Goal: Find specific page/section: Find specific page/section

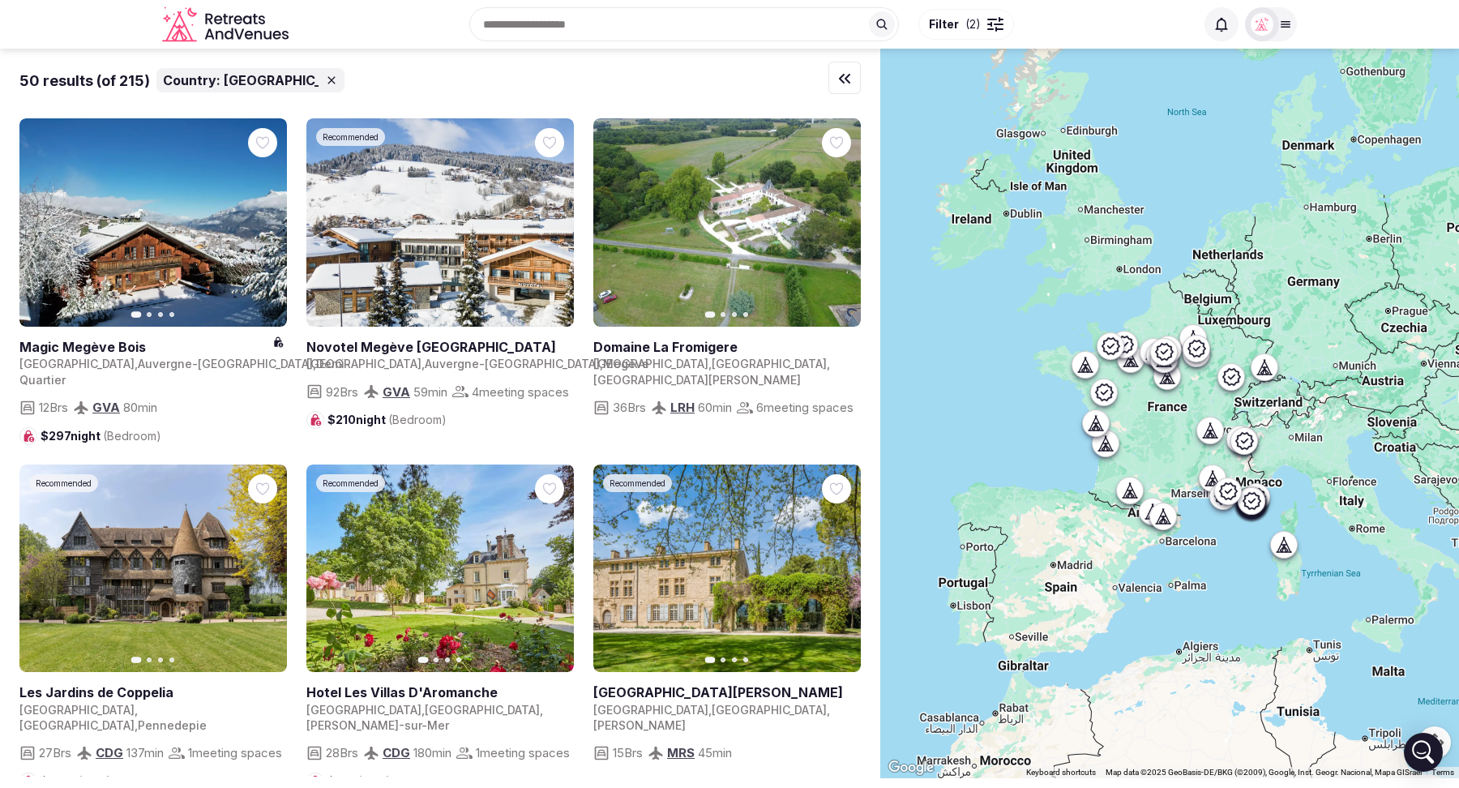
click at [974, 31] on span "( 2 )" at bounding box center [973, 24] width 15 height 16
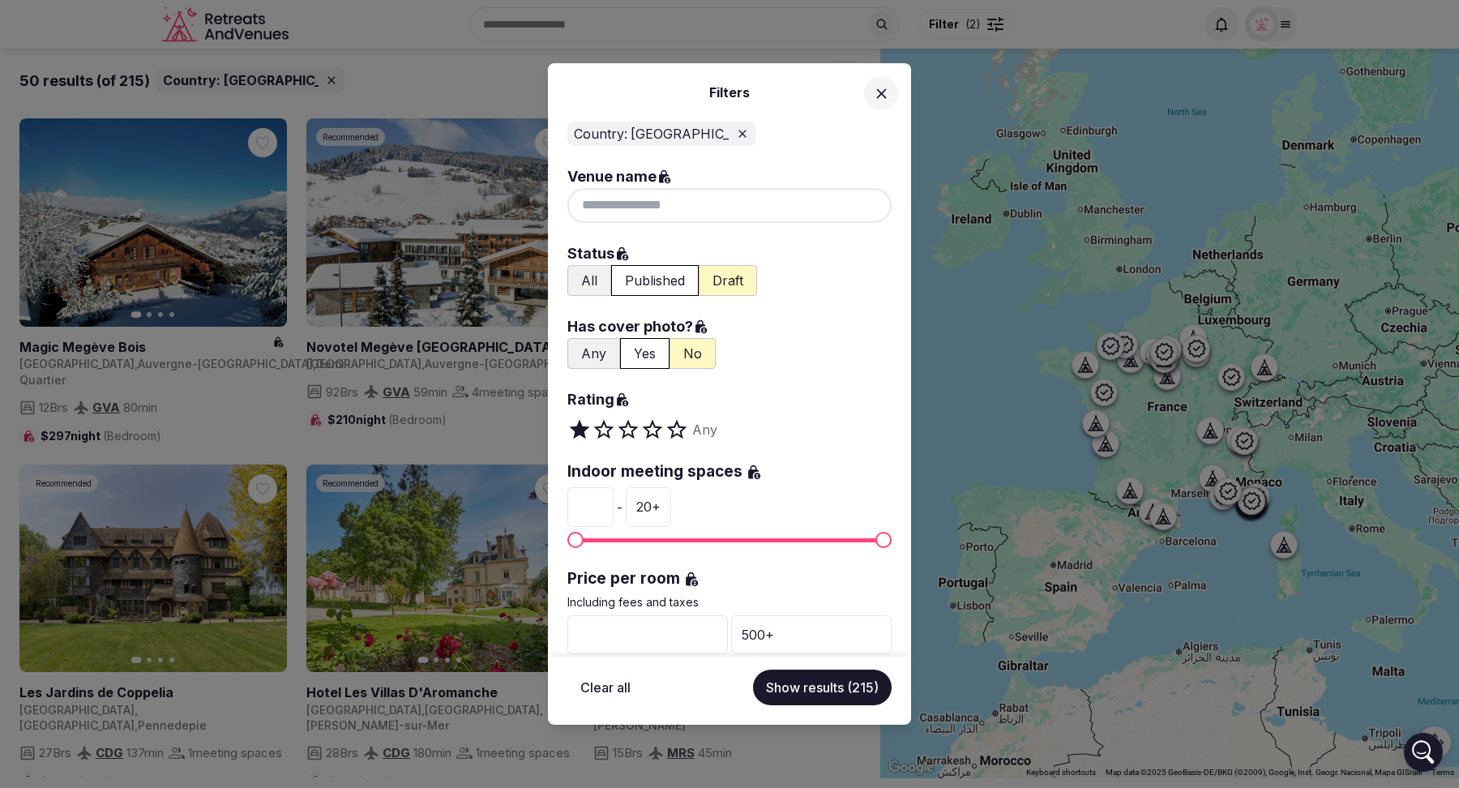
click at [974, 31] on div "Filters Country: [GEOGRAPHIC_DATA] Venue name Status All Published Draft Has co…" at bounding box center [729, 394] width 1459 height 788
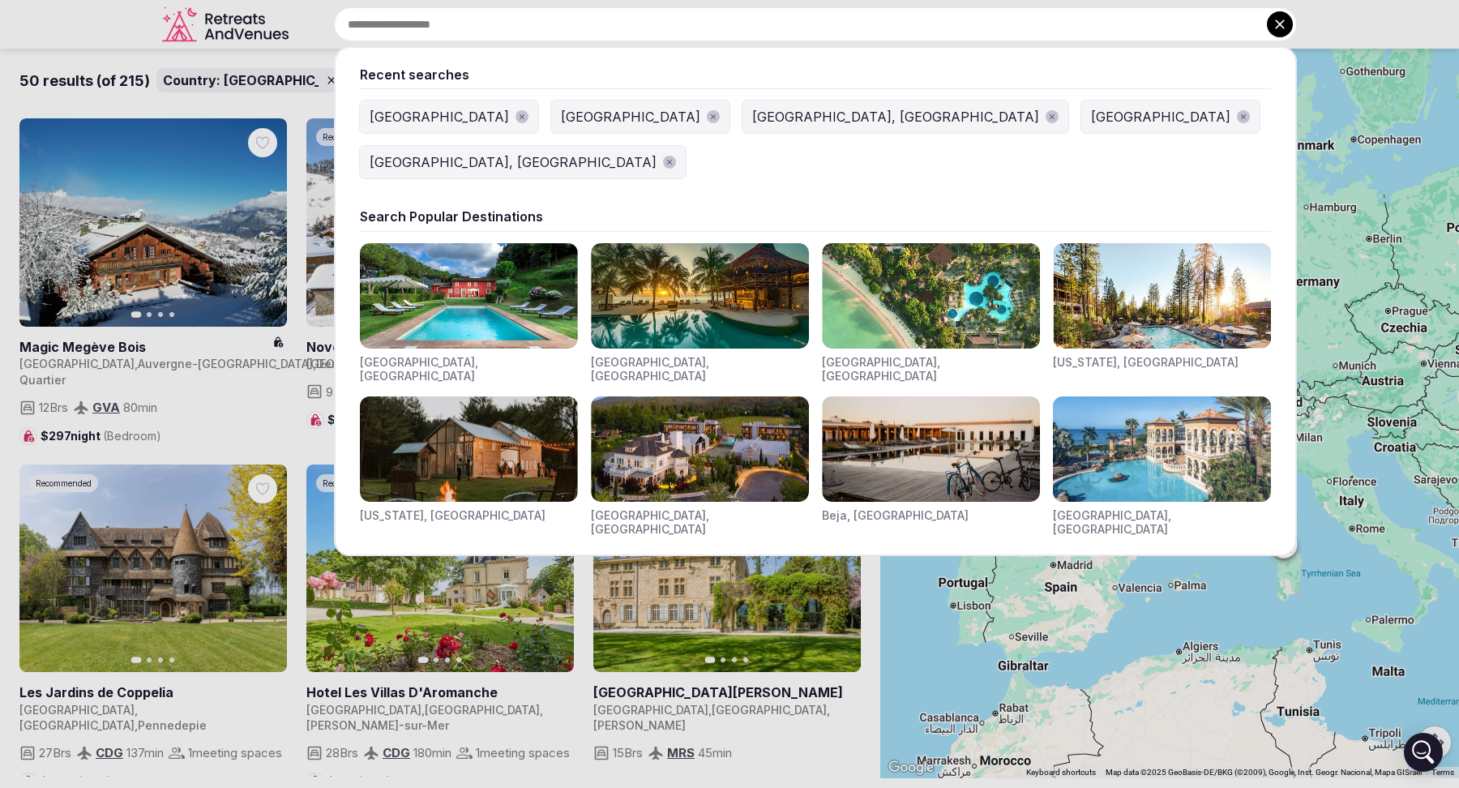
click at [640, 22] on input "text" at bounding box center [815, 24] width 963 height 34
click at [83, 16] on div at bounding box center [729, 394] width 1459 height 788
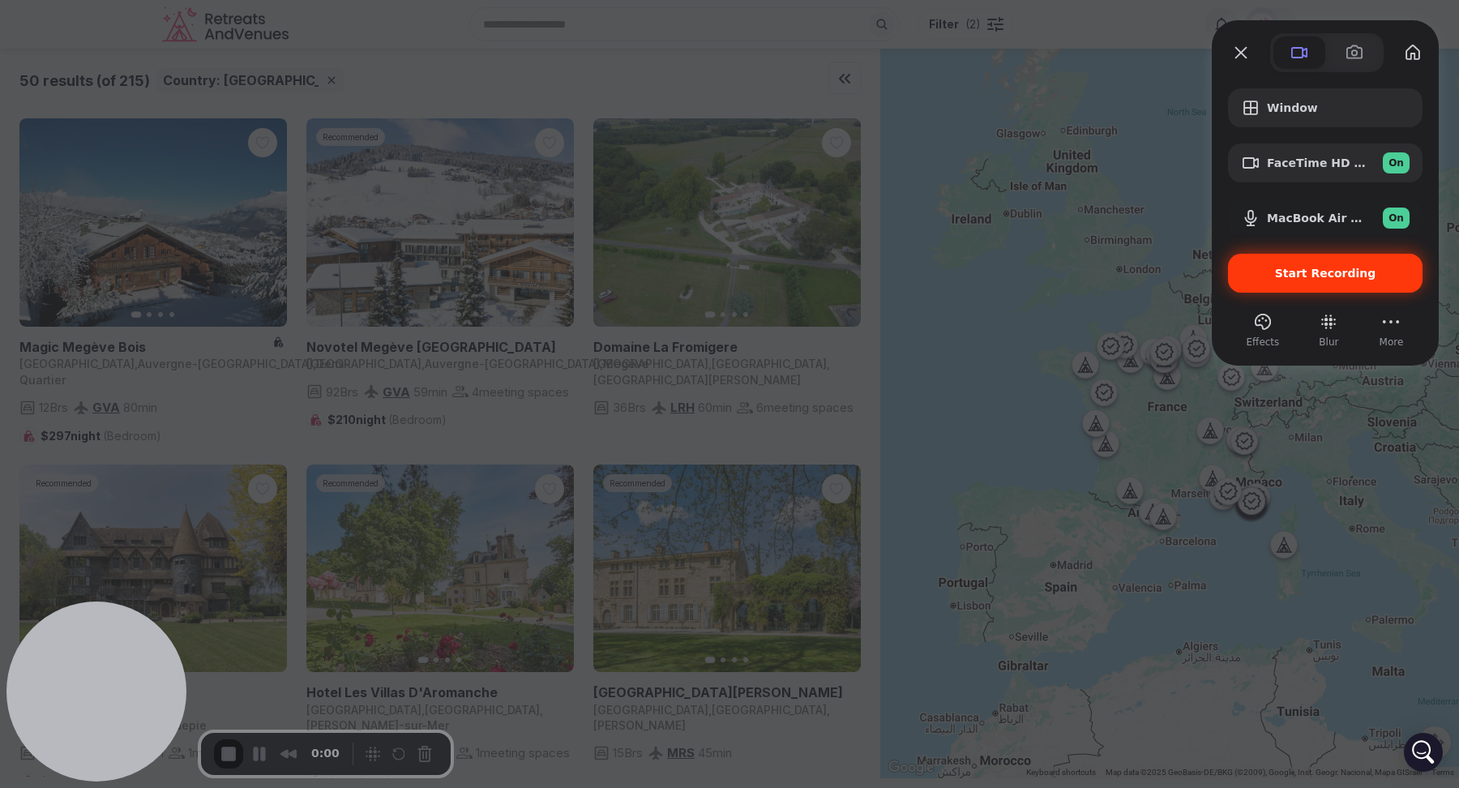
click at [1303, 276] on span "Start Recording" at bounding box center [1325, 273] width 101 height 13
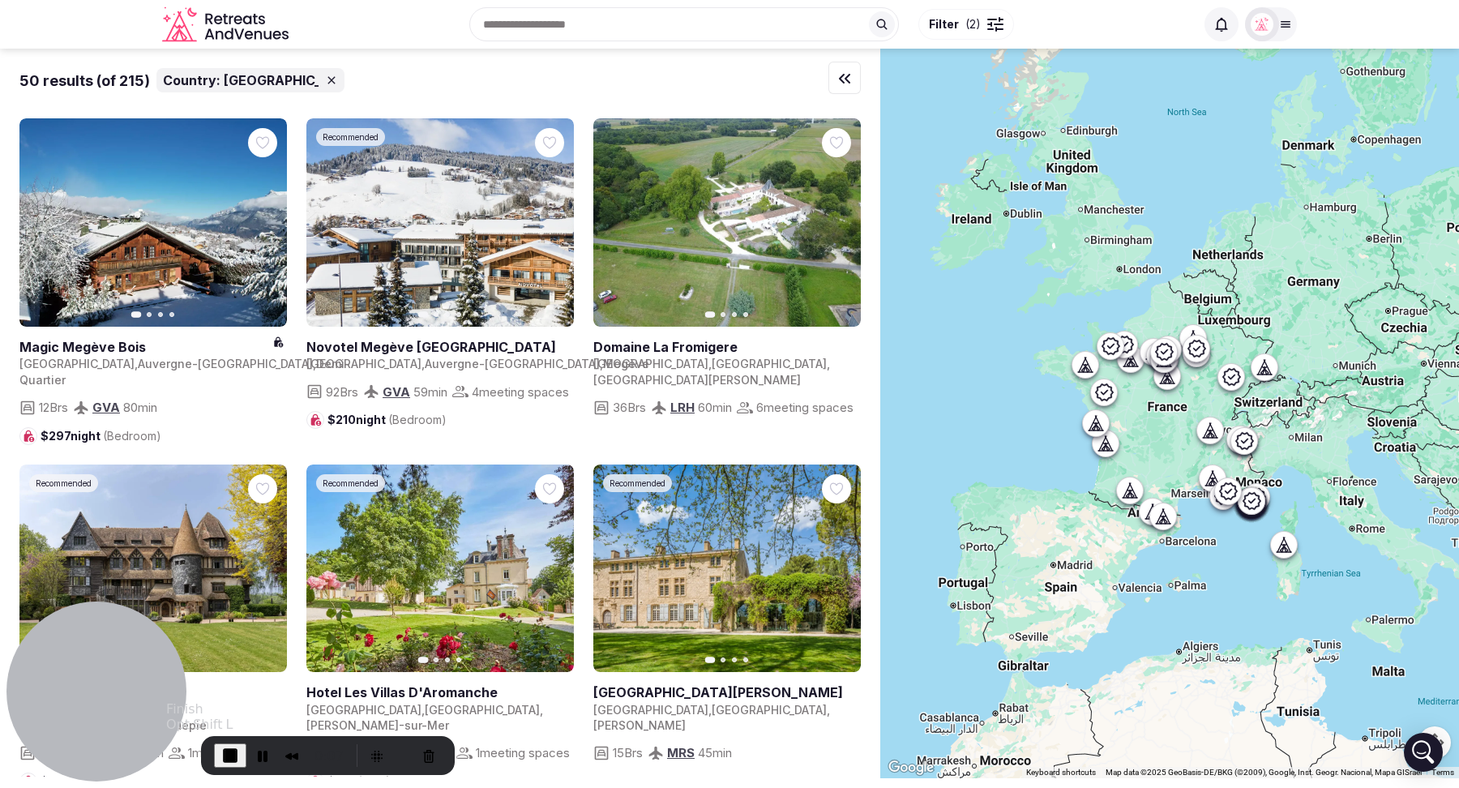
click at [225, 757] on span "End Recording" at bounding box center [230, 755] width 19 height 19
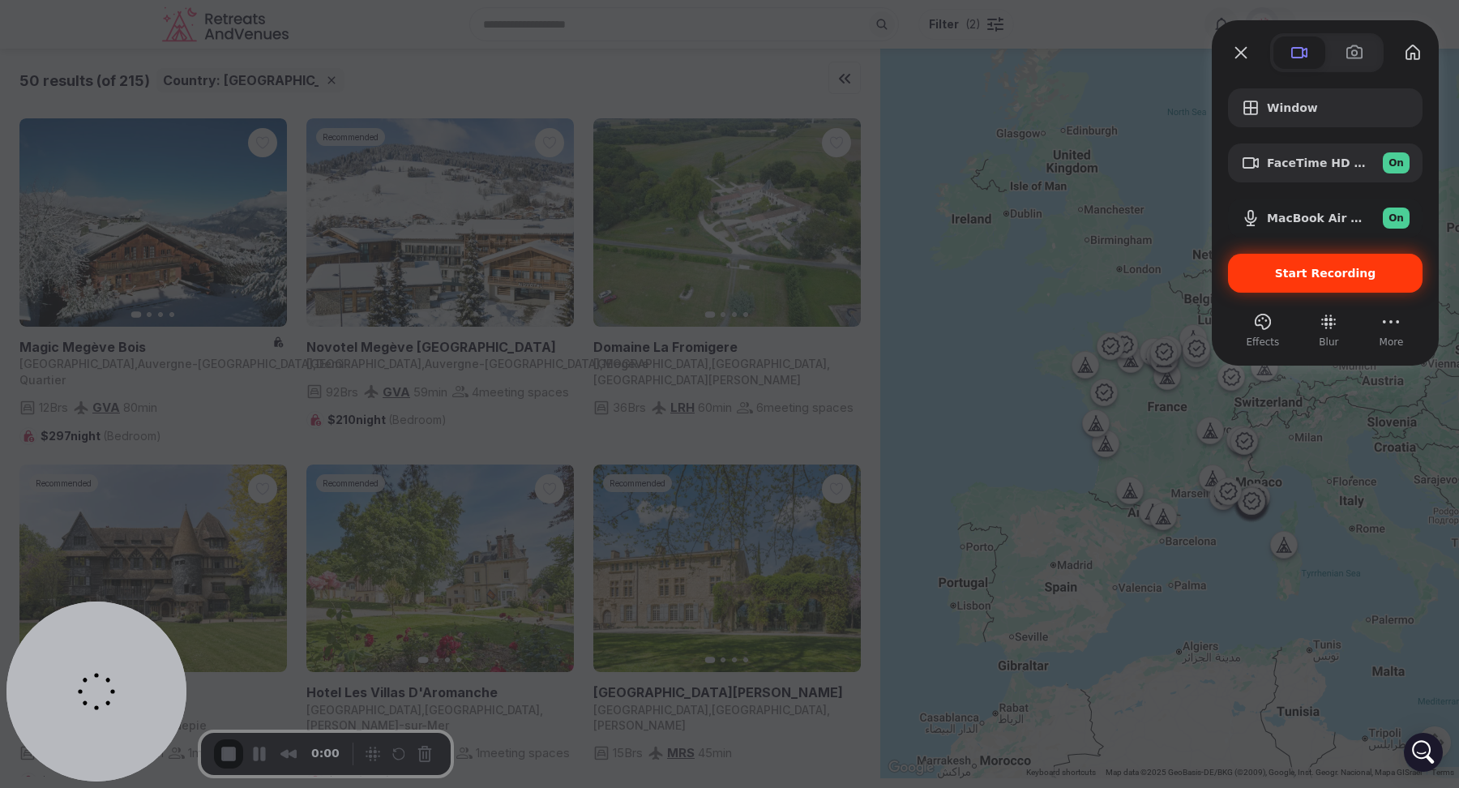
click at [1311, 263] on div "Start Recording" at bounding box center [1325, 273] width 195 height 39
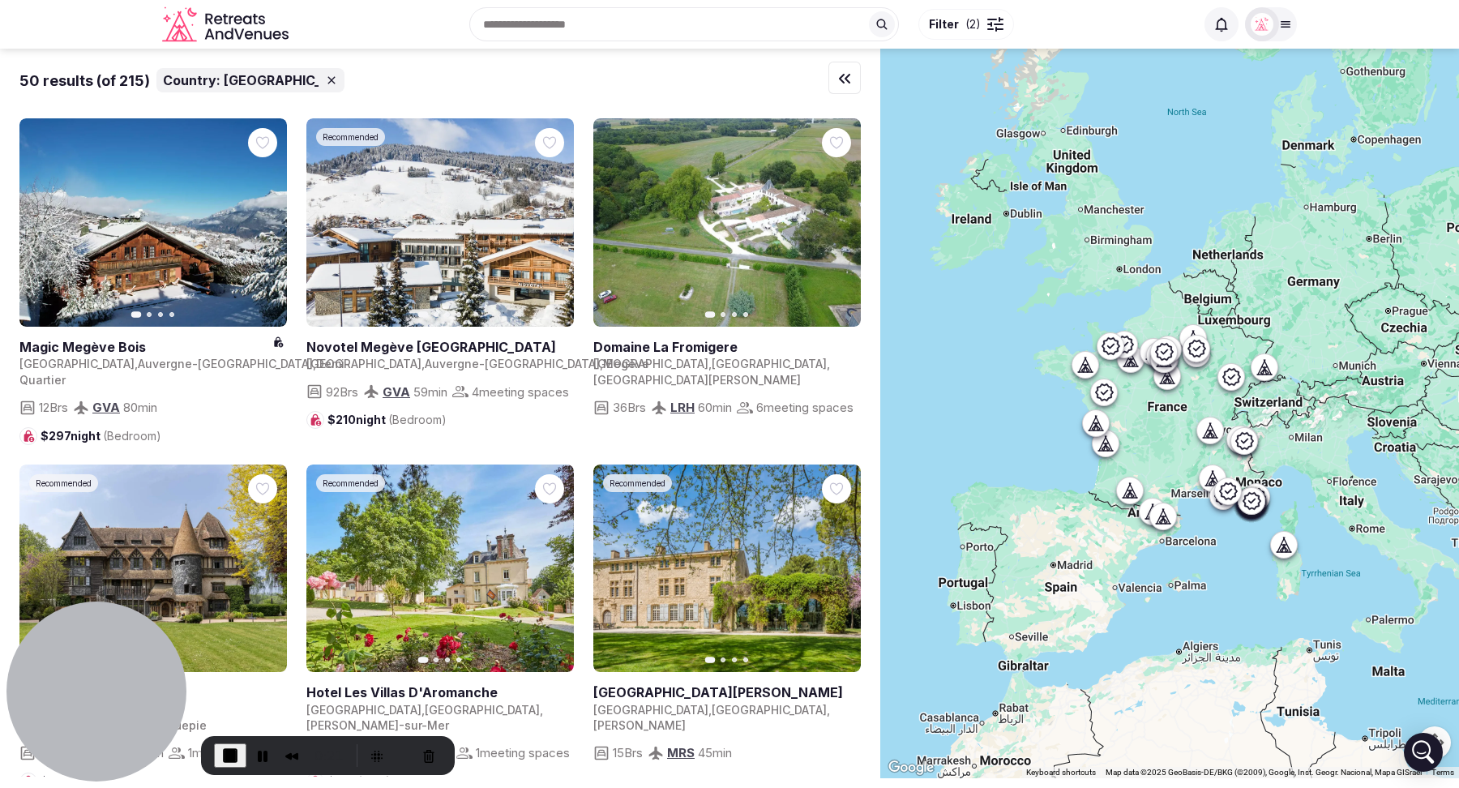
click at [963, 26] on span "Filter ( 2 )" at bounding box center [955, 24] width 52 height 16
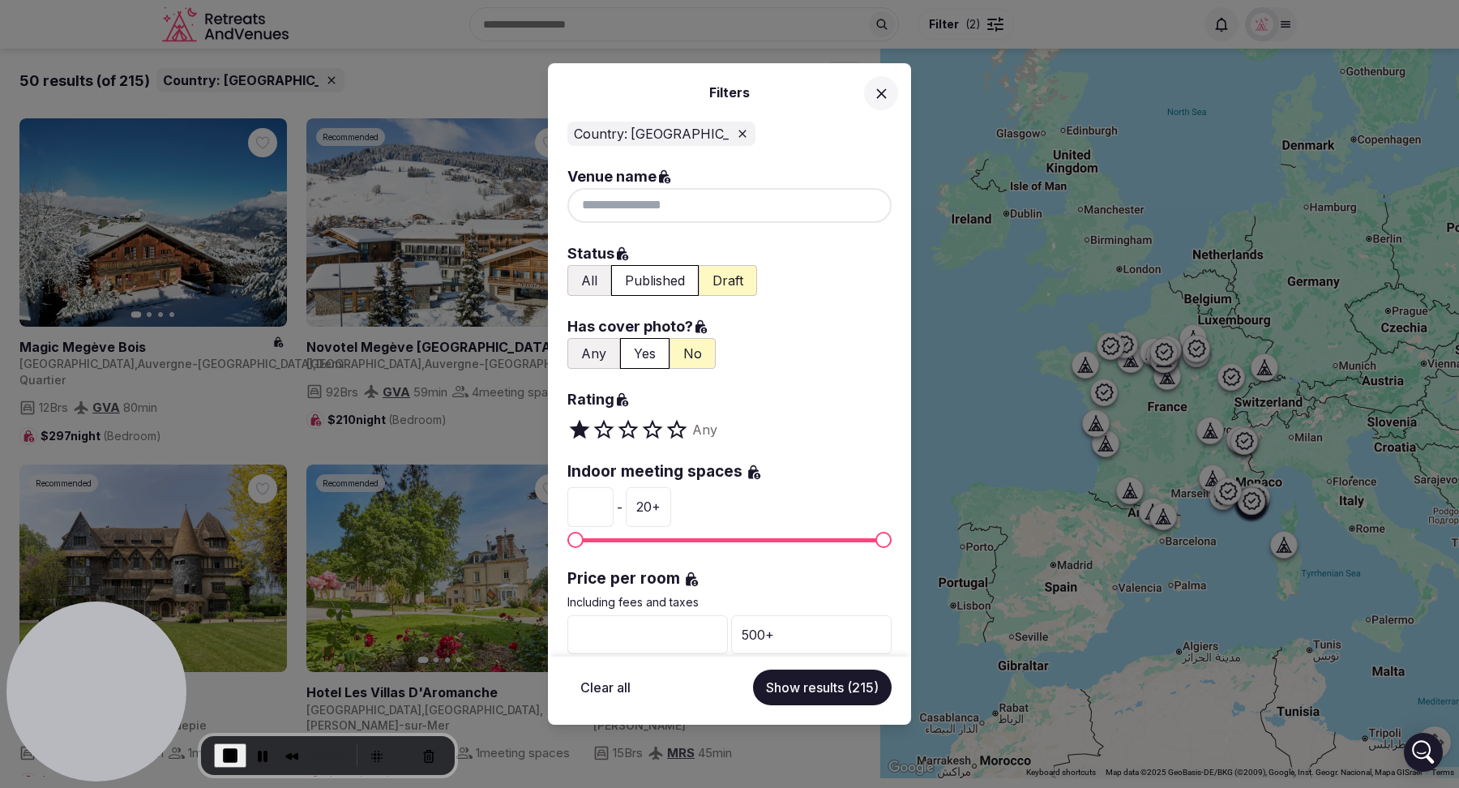
click at [589, 284] on button "All" at bounding box center [589, 280] width 44 height 31
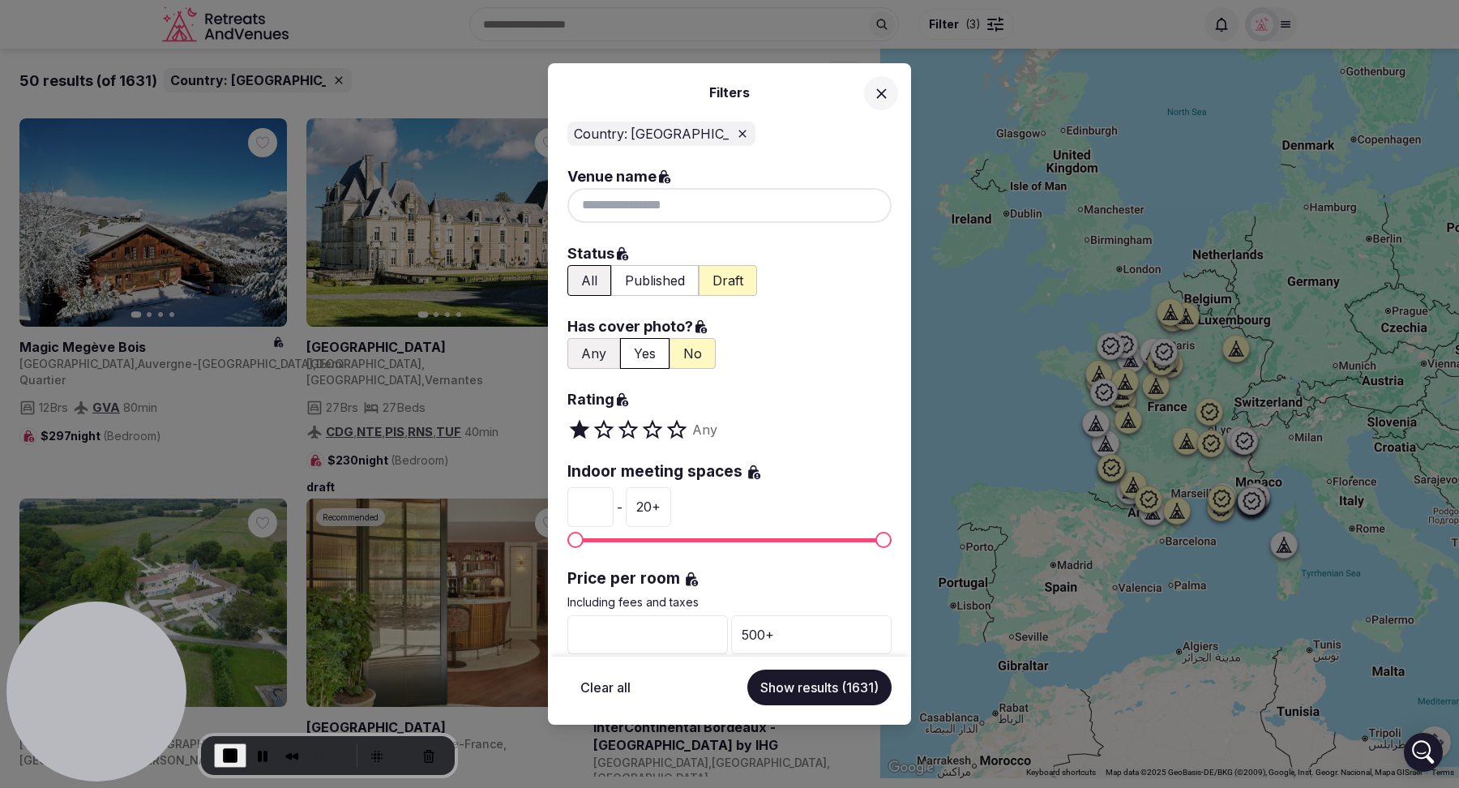
click at [632, 353] on button "Yes" at bounding box center [644, 353] width 49 height 31
click at [643, 351] on button "Yes" at bounding box center [644, 353] width 49 height 31
click at [831, 695] on button "Show results (1631)" at bounding box center [819, 688] width 144 height 36
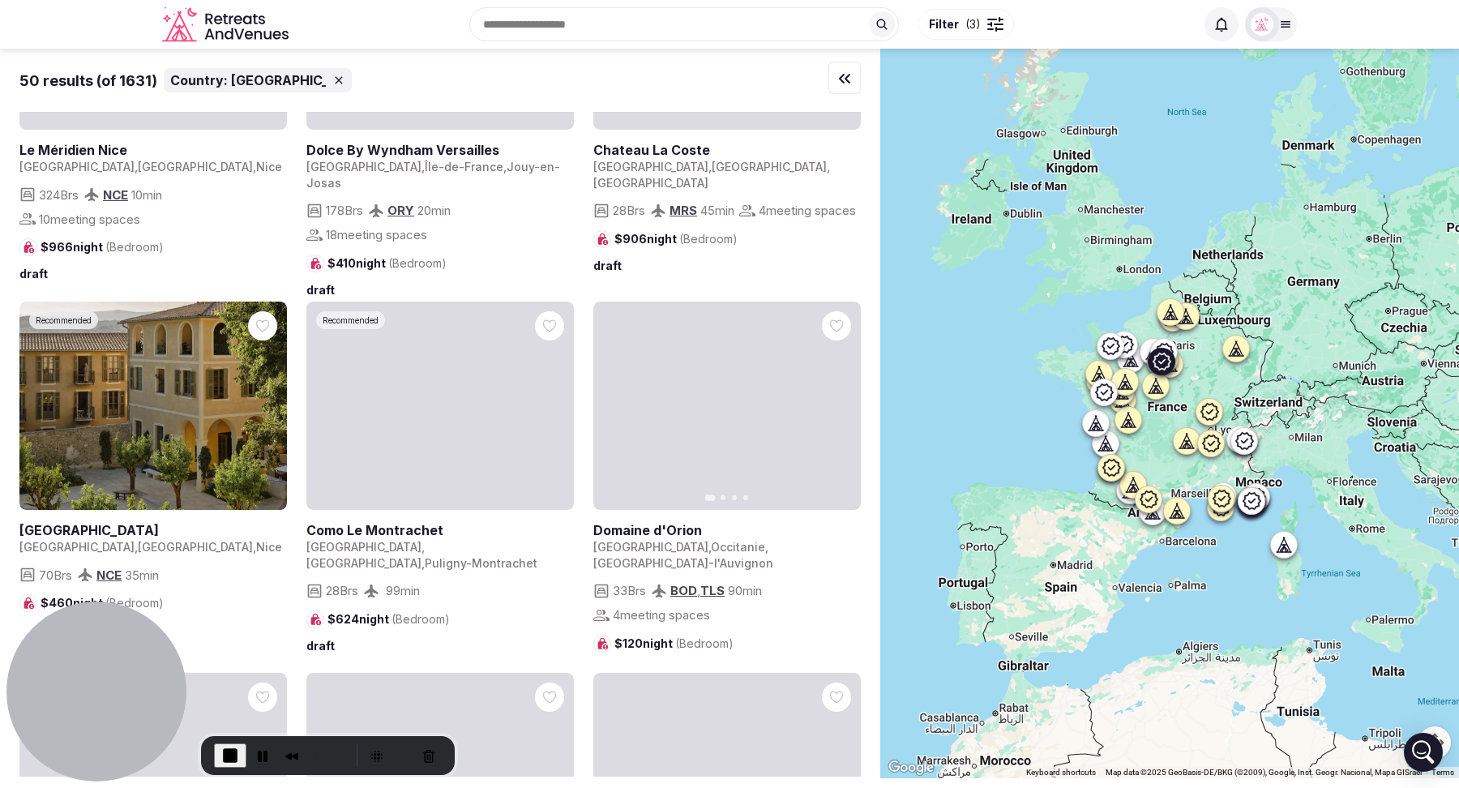
scroll to position [2067, 0]
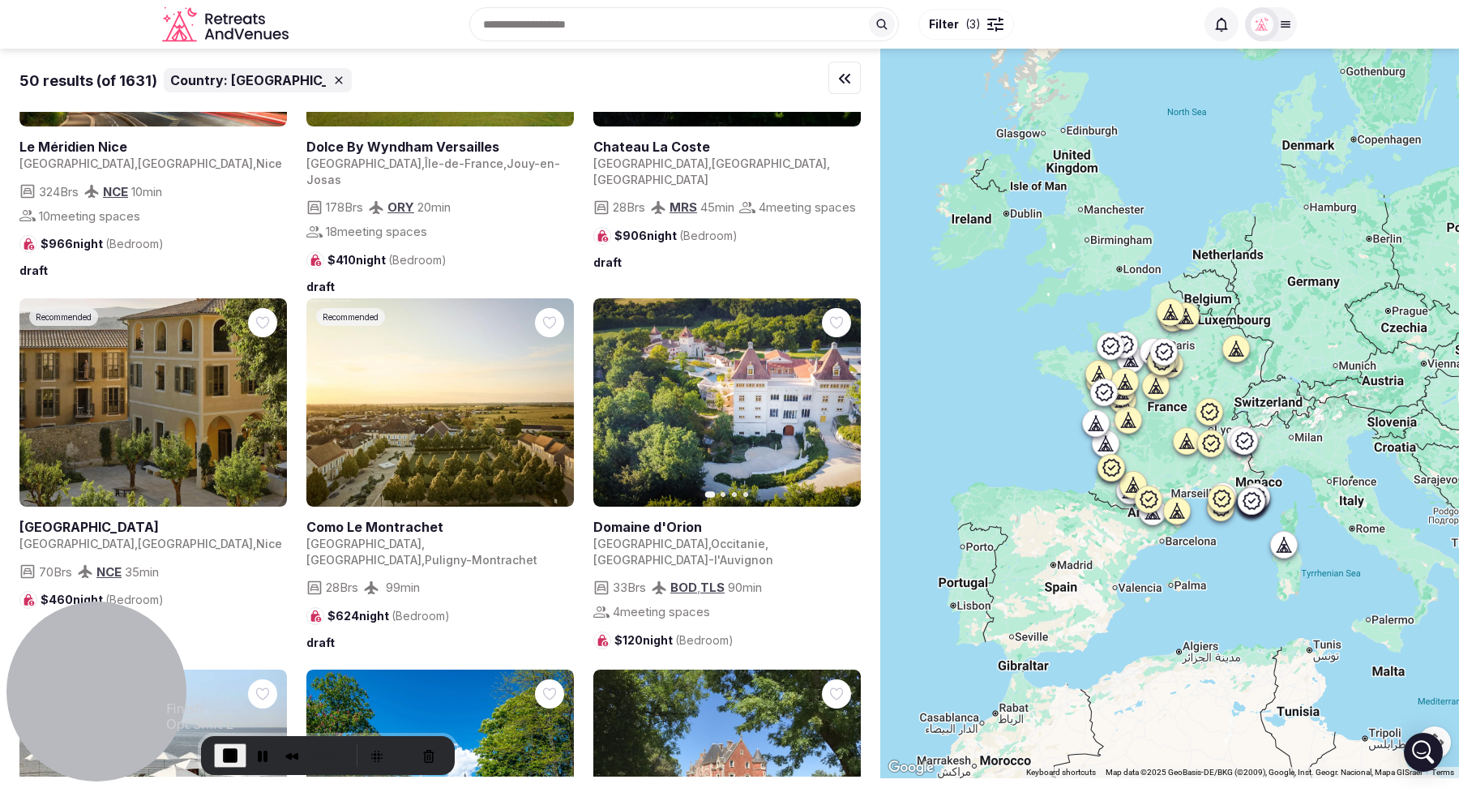
click at [228, 750] on span "End Recording" at bounding box center [230, 755] width 19 height 19
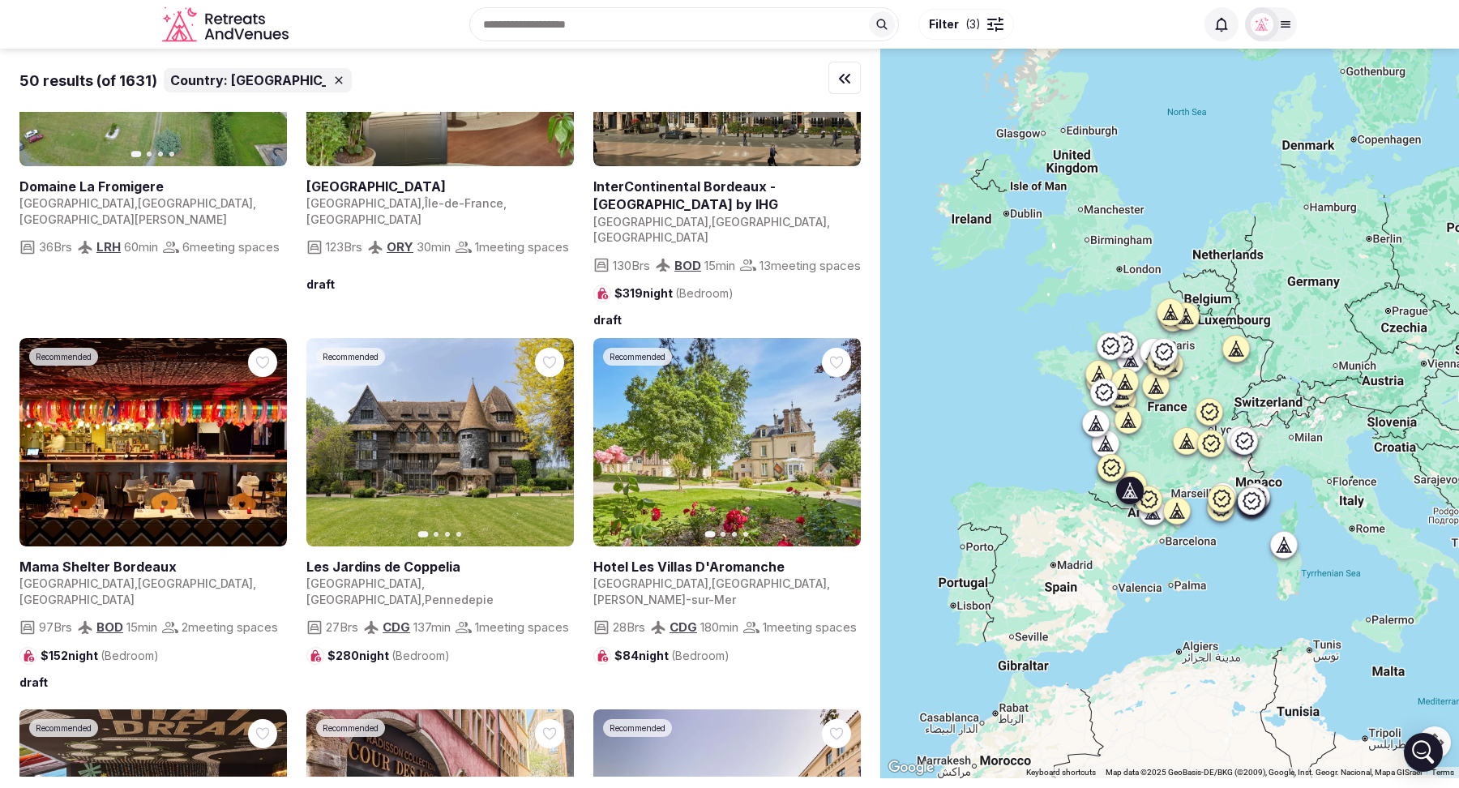
scroll to position [0, 0]
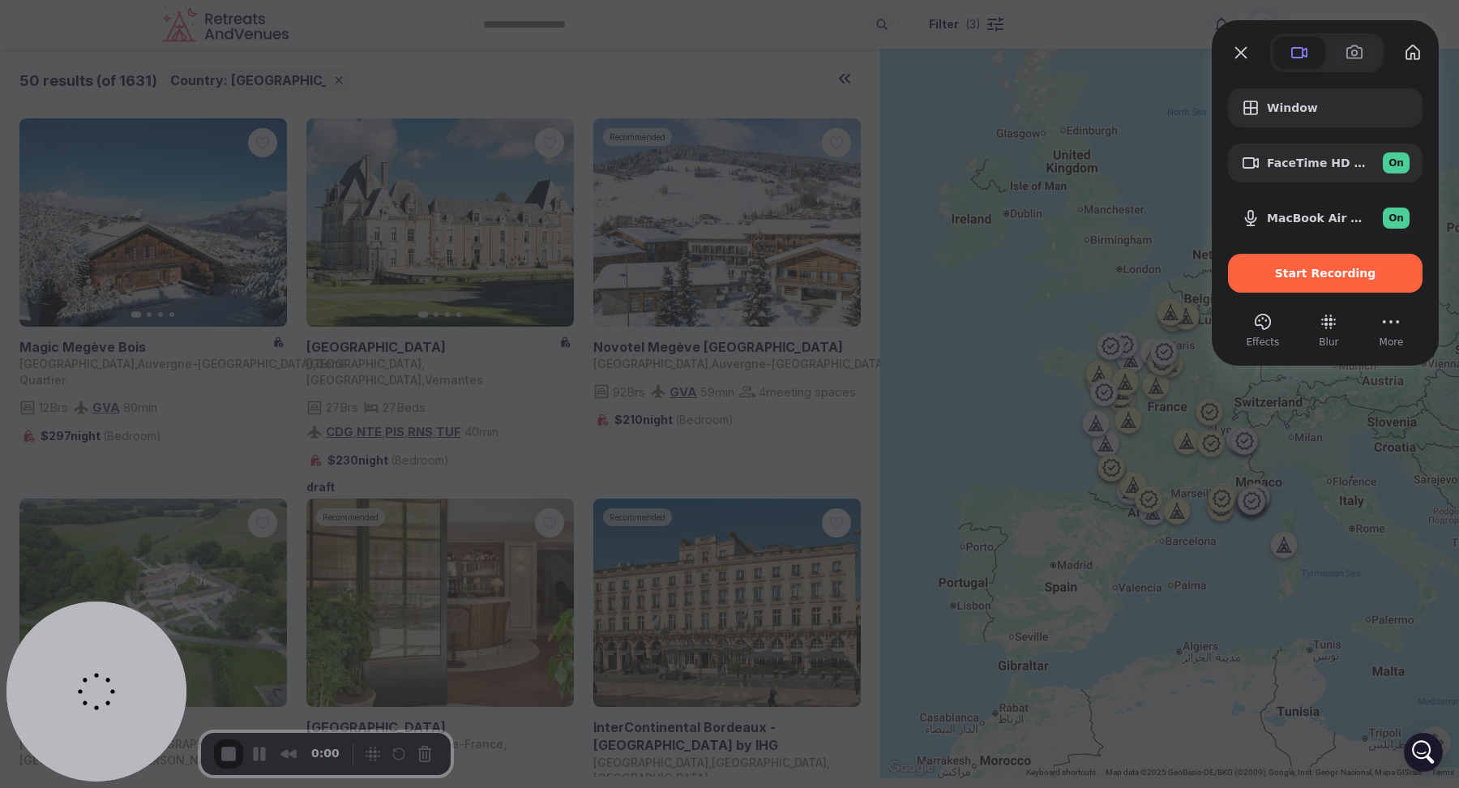
click at [808, 45] on div at bounding box center [729, 394] width 1459 height 788
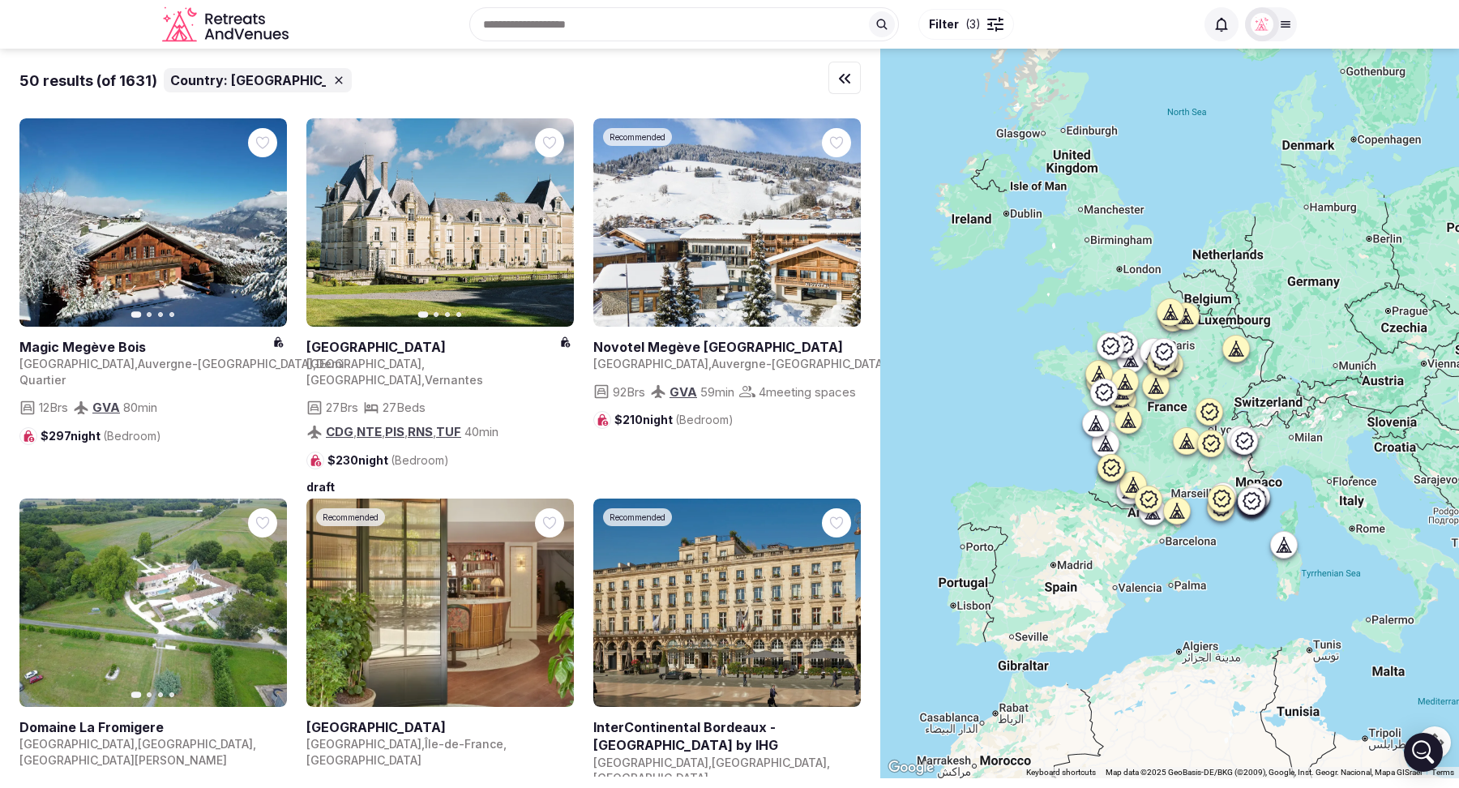
click at [966, 32] on button "Filter ( 3 )" at bounding box center [966, 24] width 96 height 31
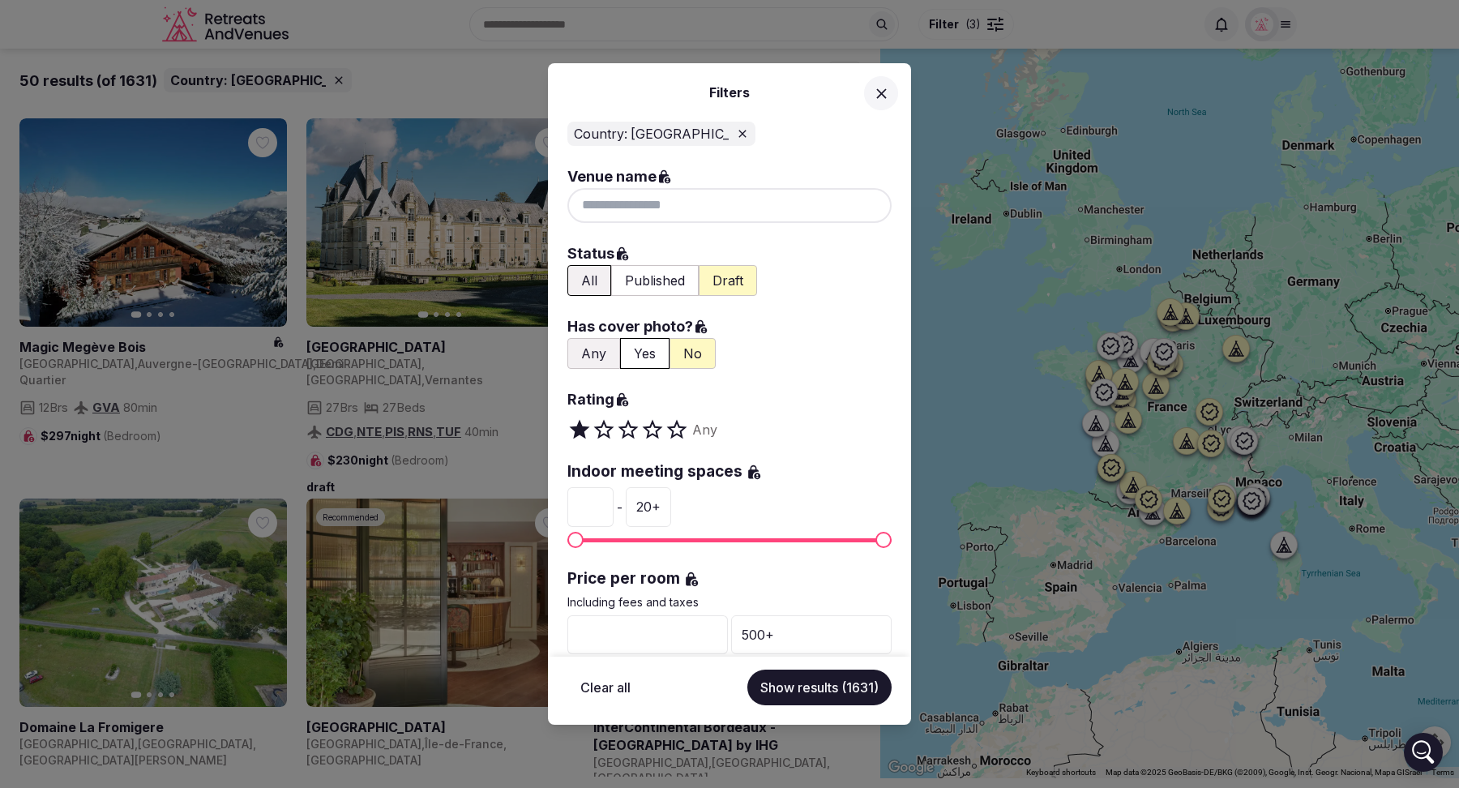
click at [644, 285] on button "Published" at bounding box center [655, 280] width 88 height 31
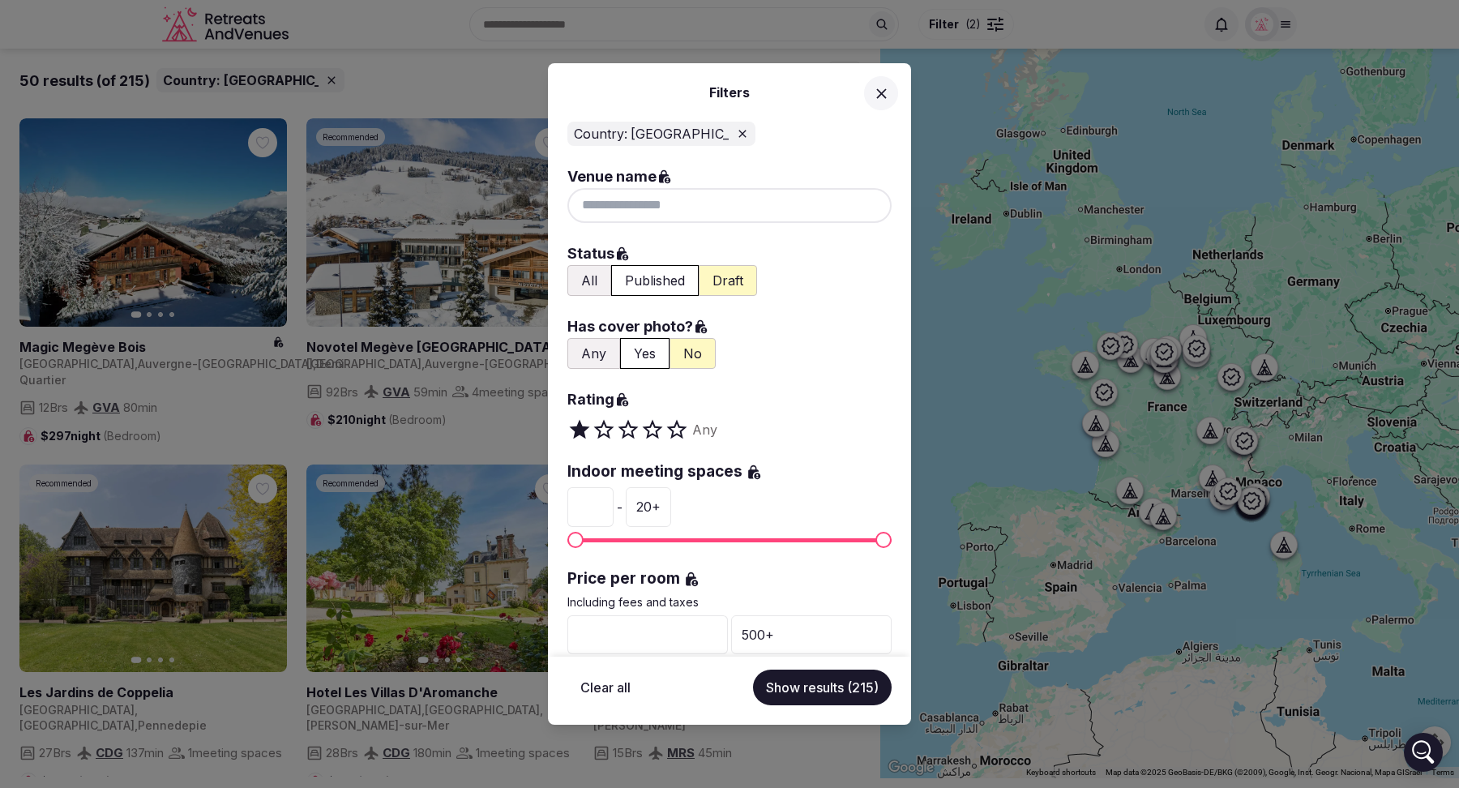
click at [591, 350] on button "Any" at bounding box center [593, 353] width 53 height 31
click at [813, 688] on button "Show results (215)" at bounding box center [822, 688] width 139 height 36
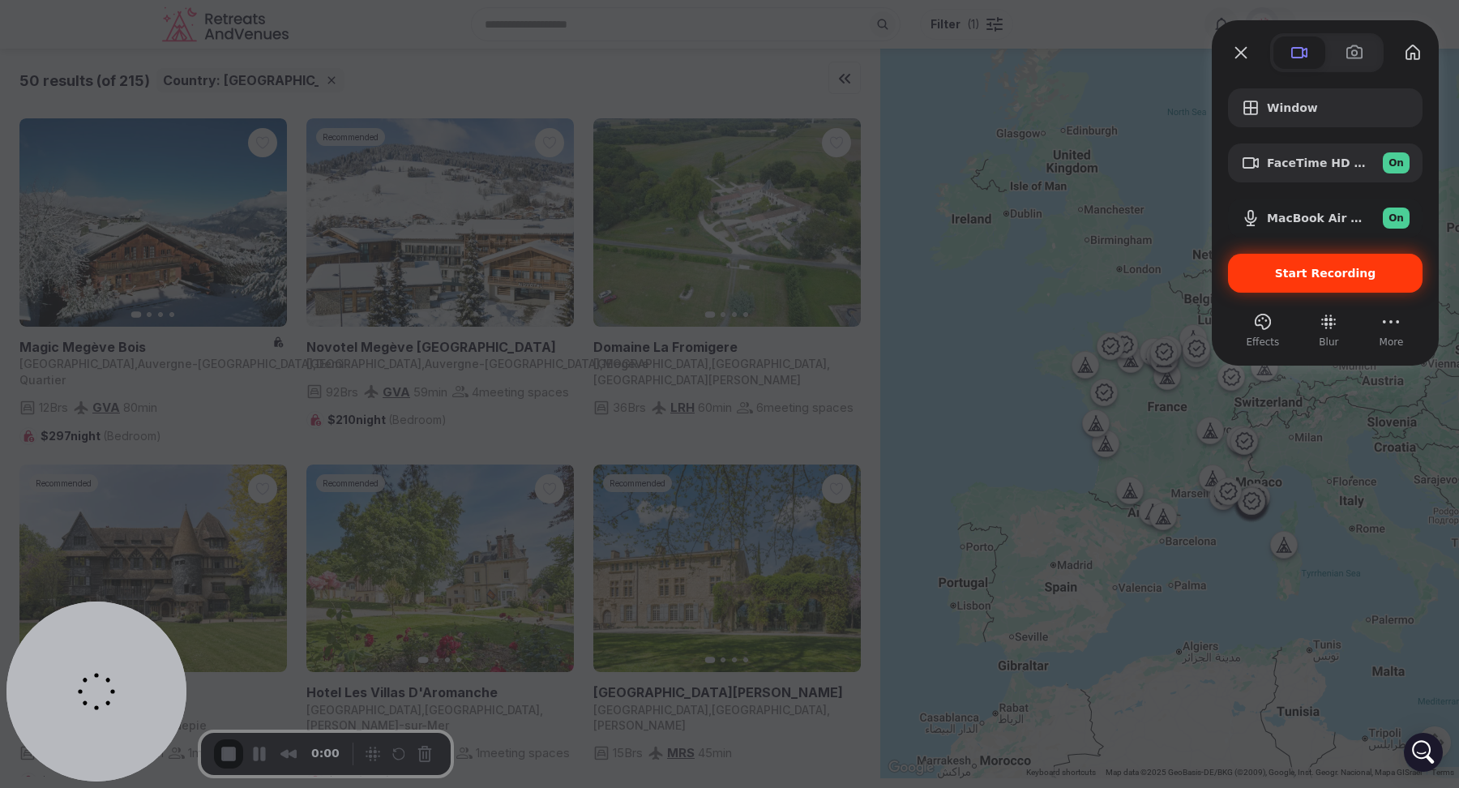
click at [1282, 272] on span "Start Recording" at bounding box center [1325, 273] width 101 height 13
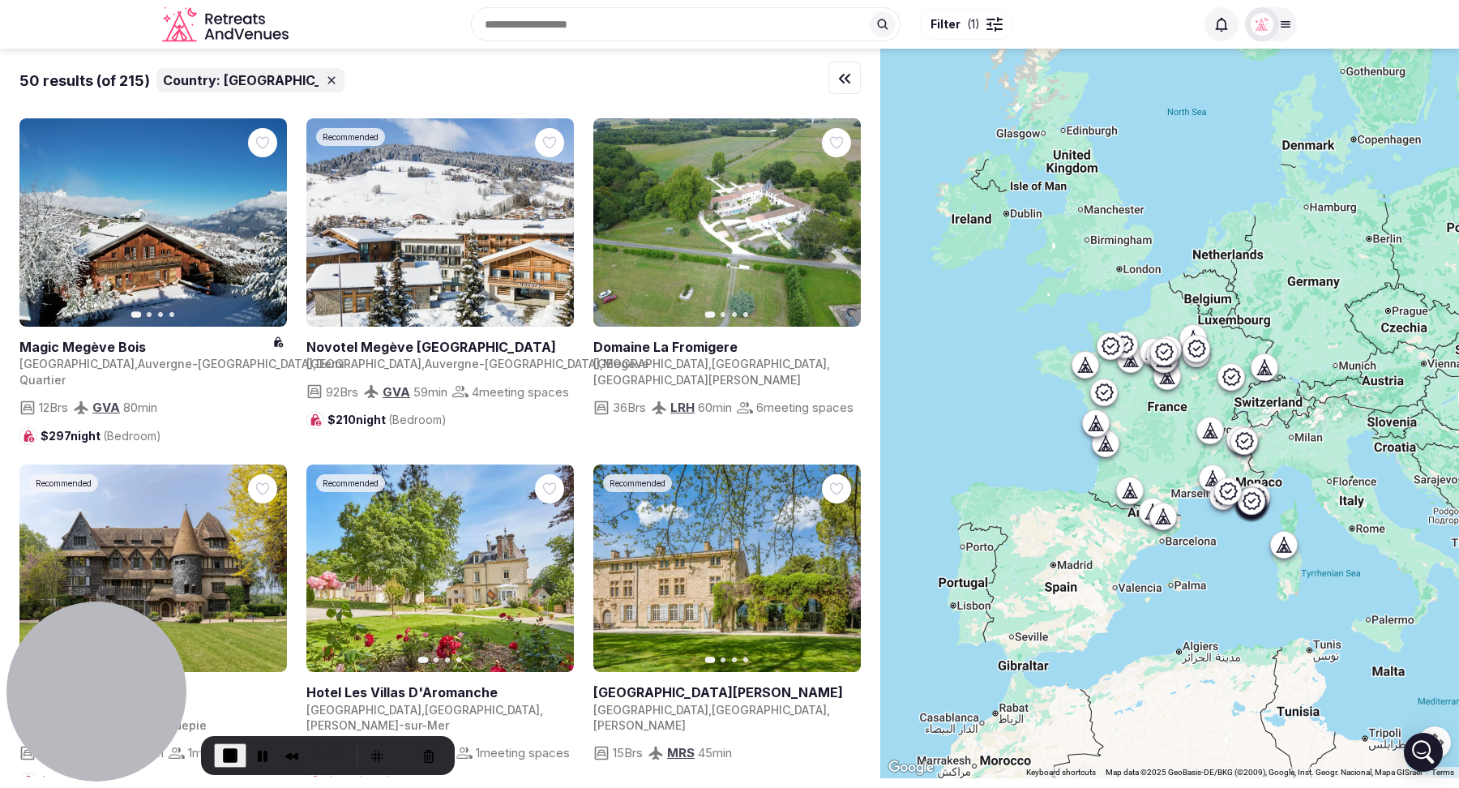
click at [951, 26] on span "Filter" at bounding box center [946, 24] width 30 height 16
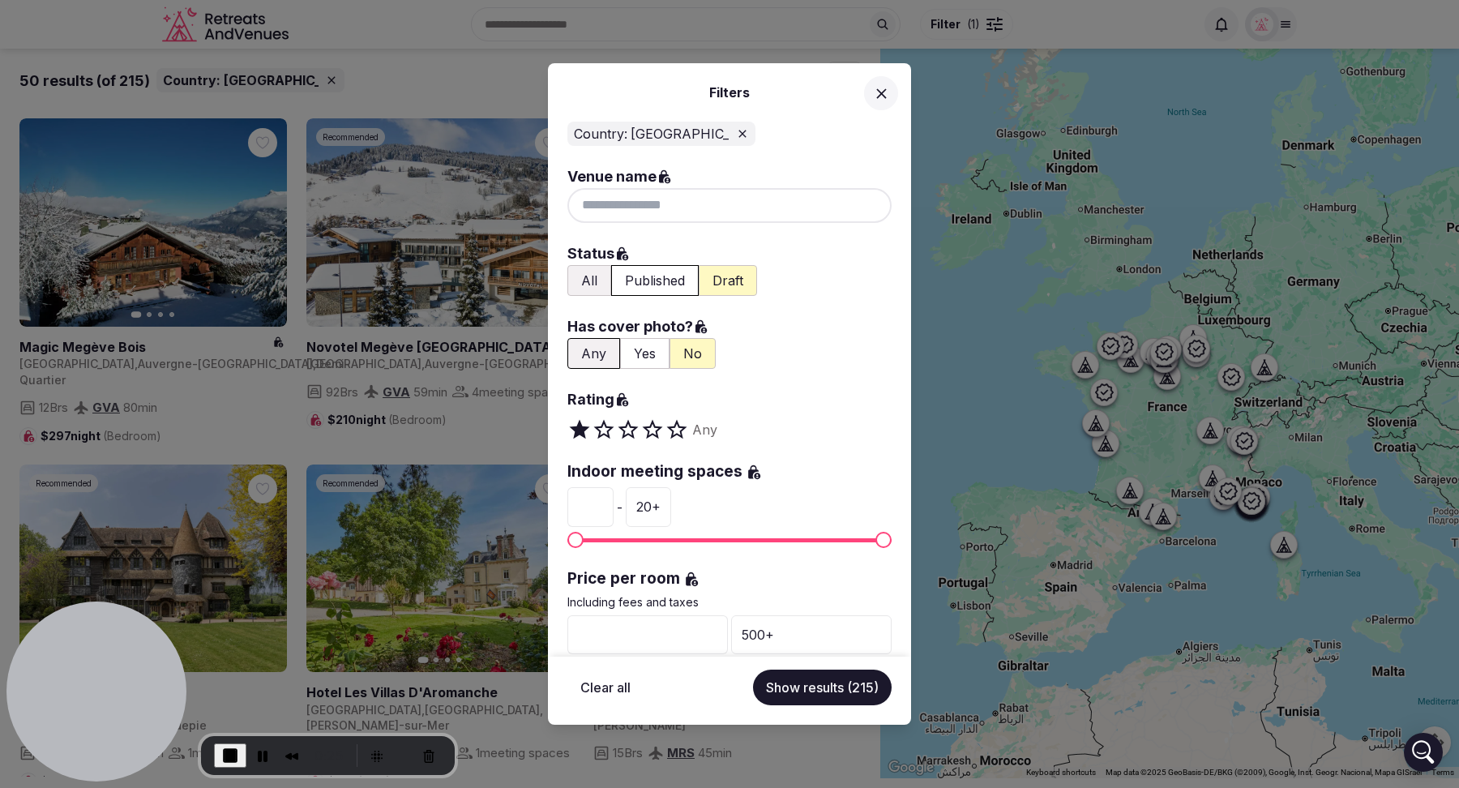
click at [591, 280] on button "All" at bounding box center [589, 280] width 44 height 31
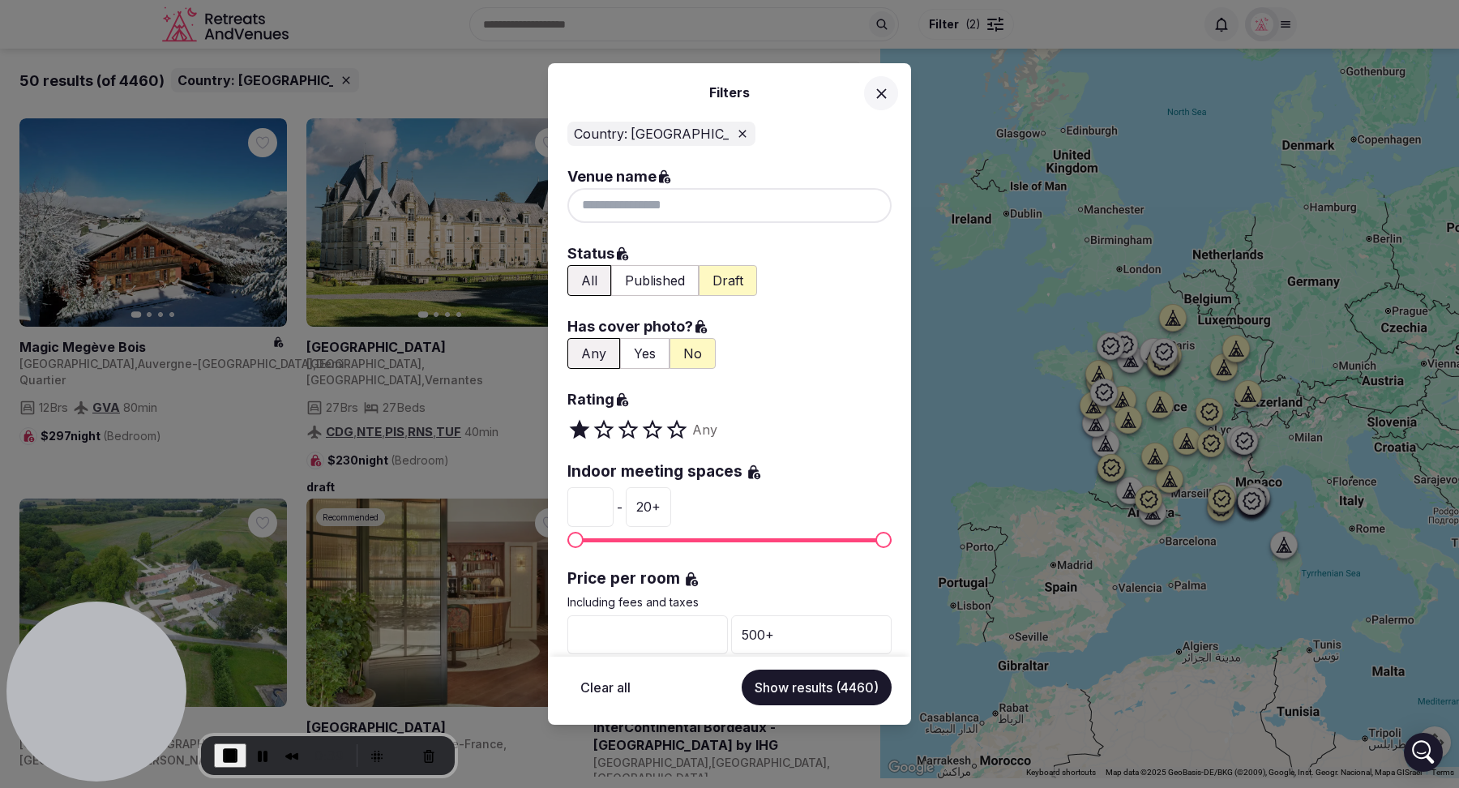
click at [644, 355] on button "Yes" at bounding box center [644, 353] width 49 height 31
click at [812, 684] on button "Show results (1631)" at bounding box center [819, 688] width 144 height 36
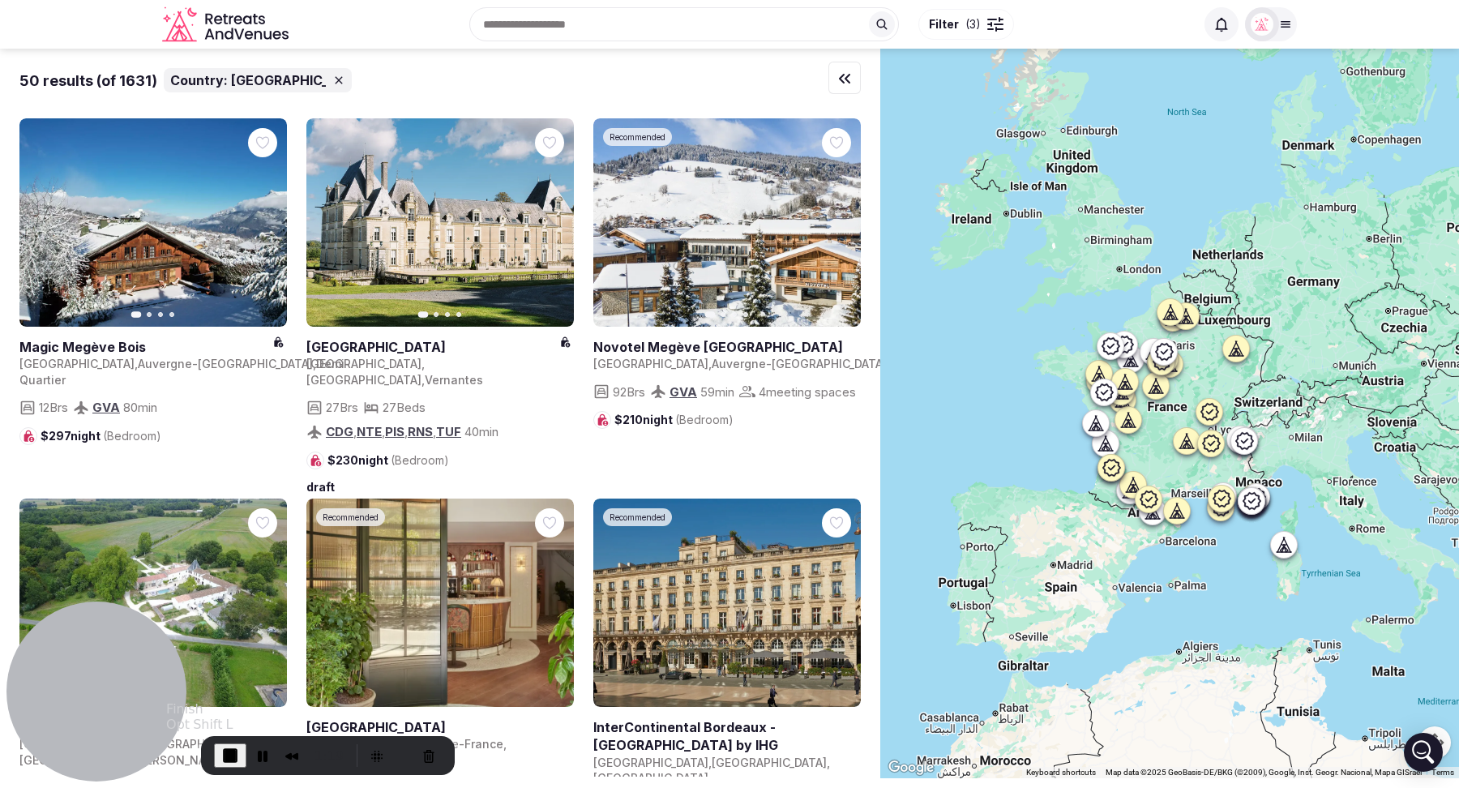
click at [228, 766] on button "End Recording" at bounding box center [230, 755] width 32 height 24
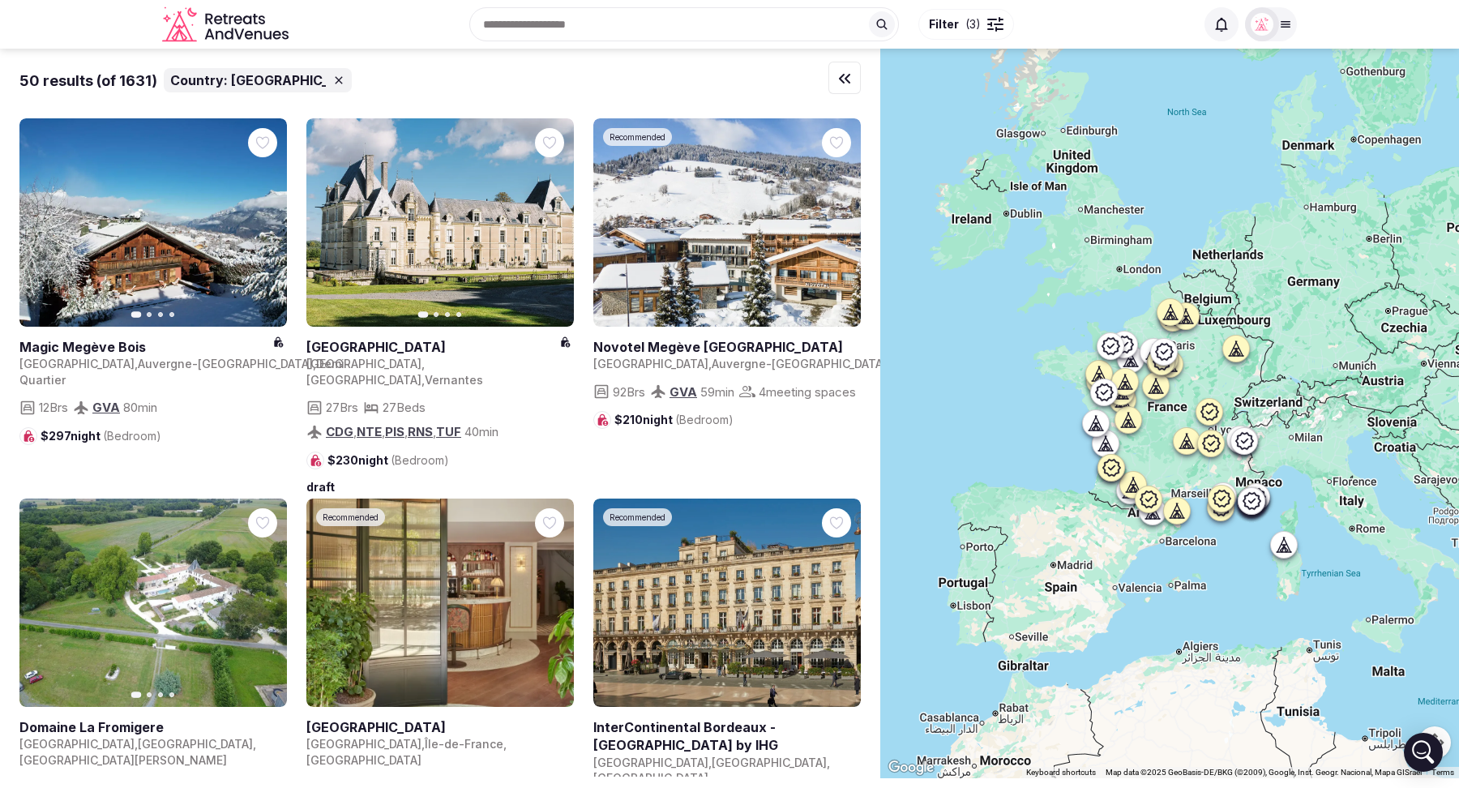
click at [966, 27] on span "( 3 )" at bounding box center [973, 24] width 15 height 16
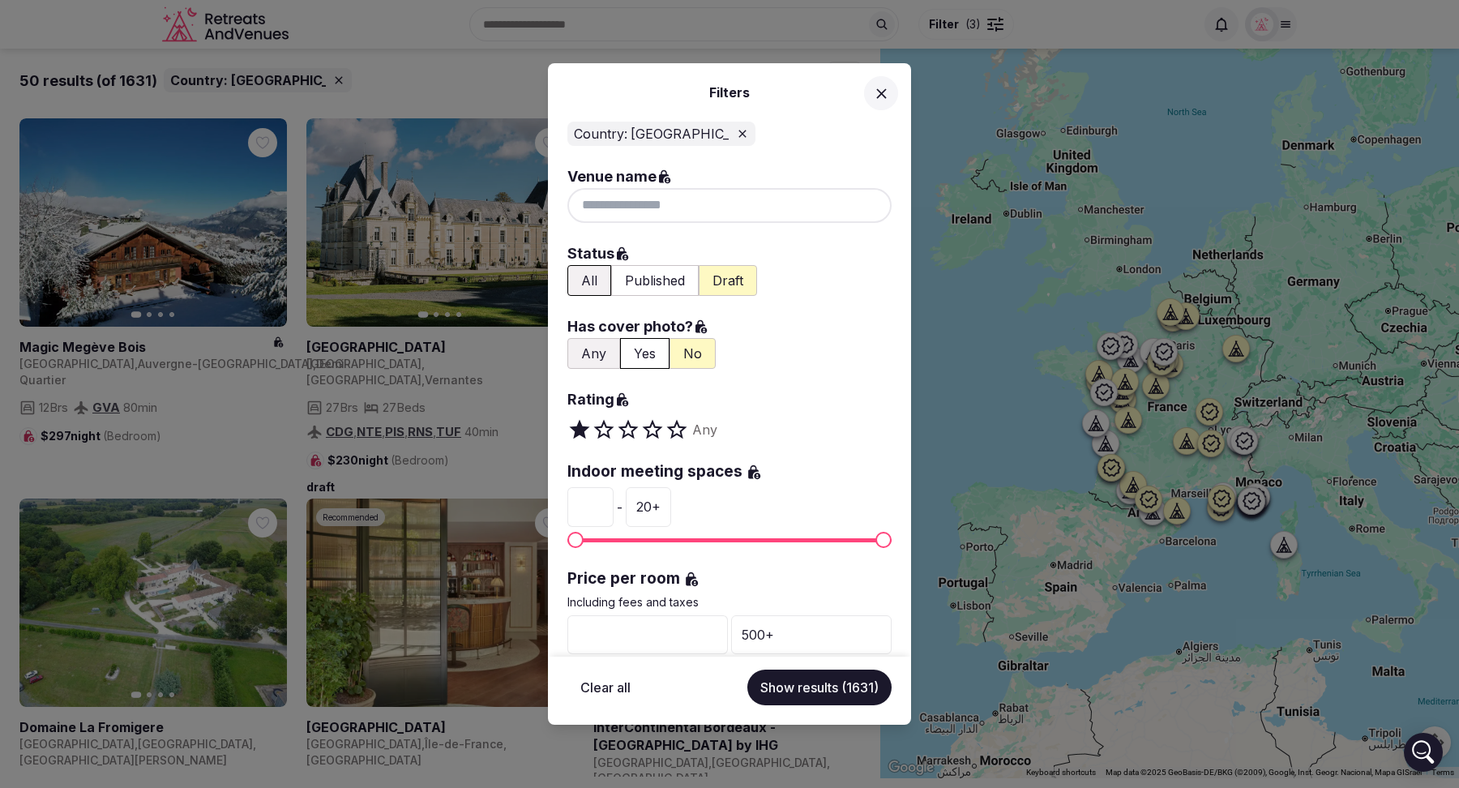
click at [650, 282] on button "Published" at bounding box center [655, 280] width 88 height 31
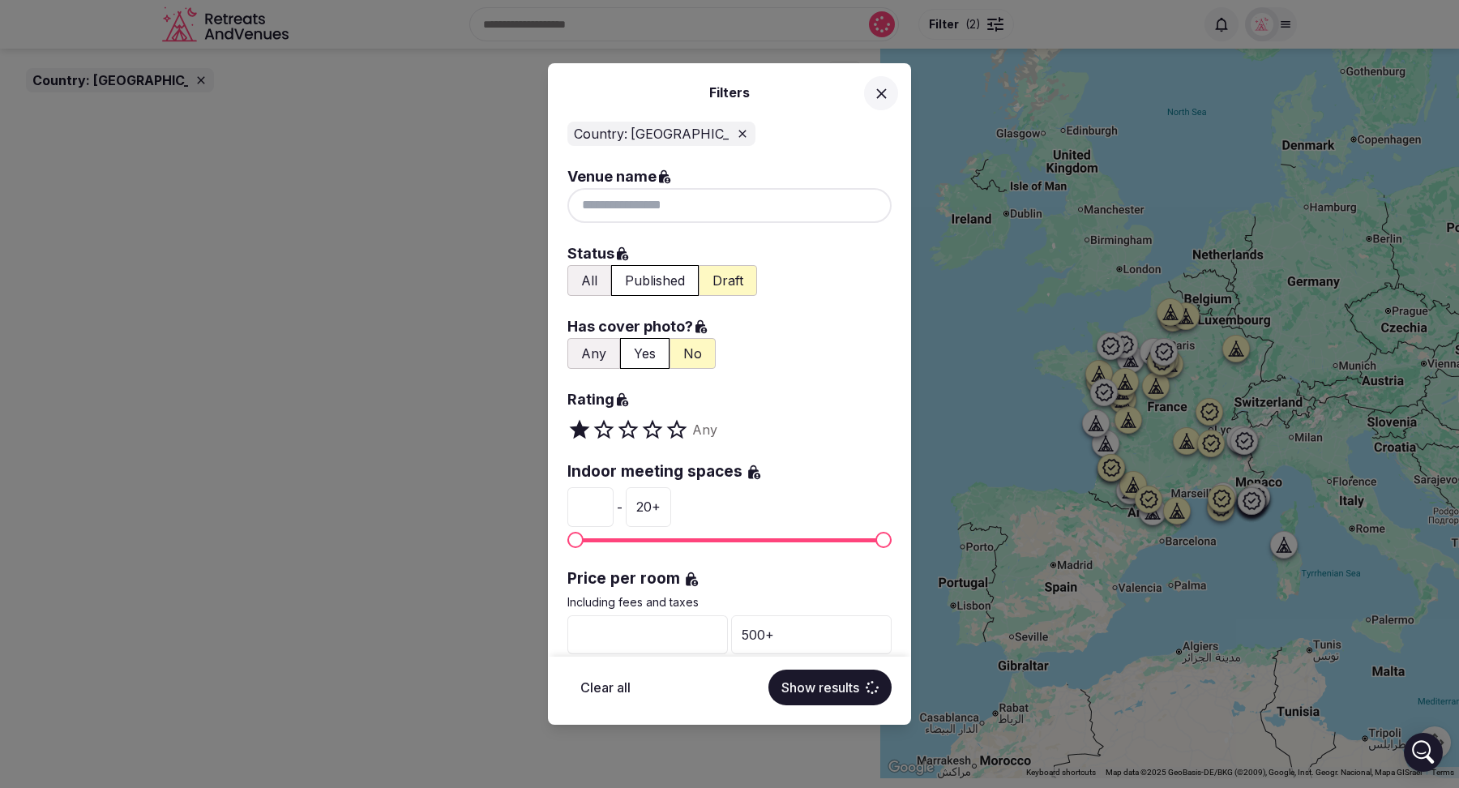
click at [591, 355] on button "Any" at bounding box center [593, 353] width 53 height 31
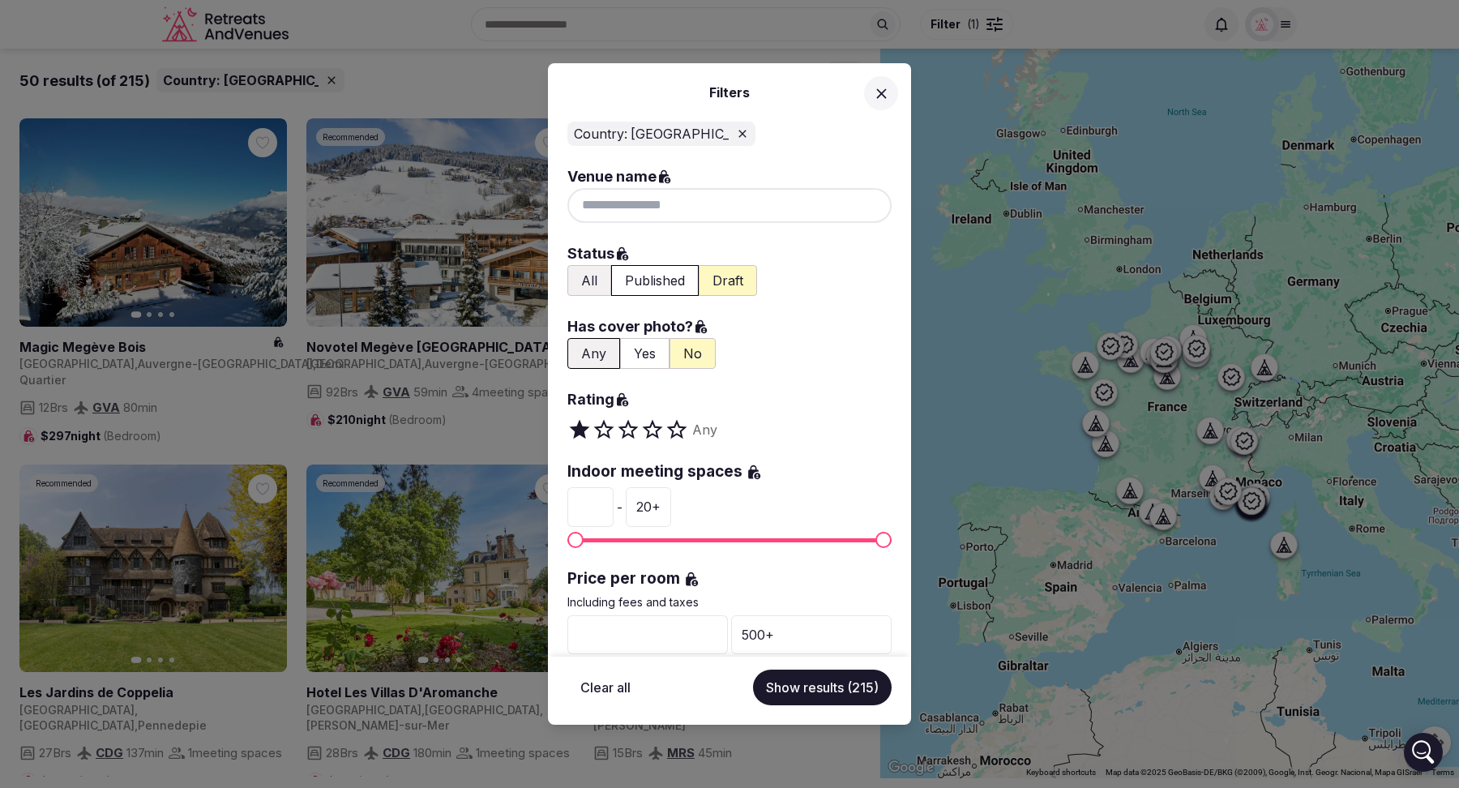
click at [826, 692] on button "Show results (215)" at bounding box center [822, 688] width 139 height 36
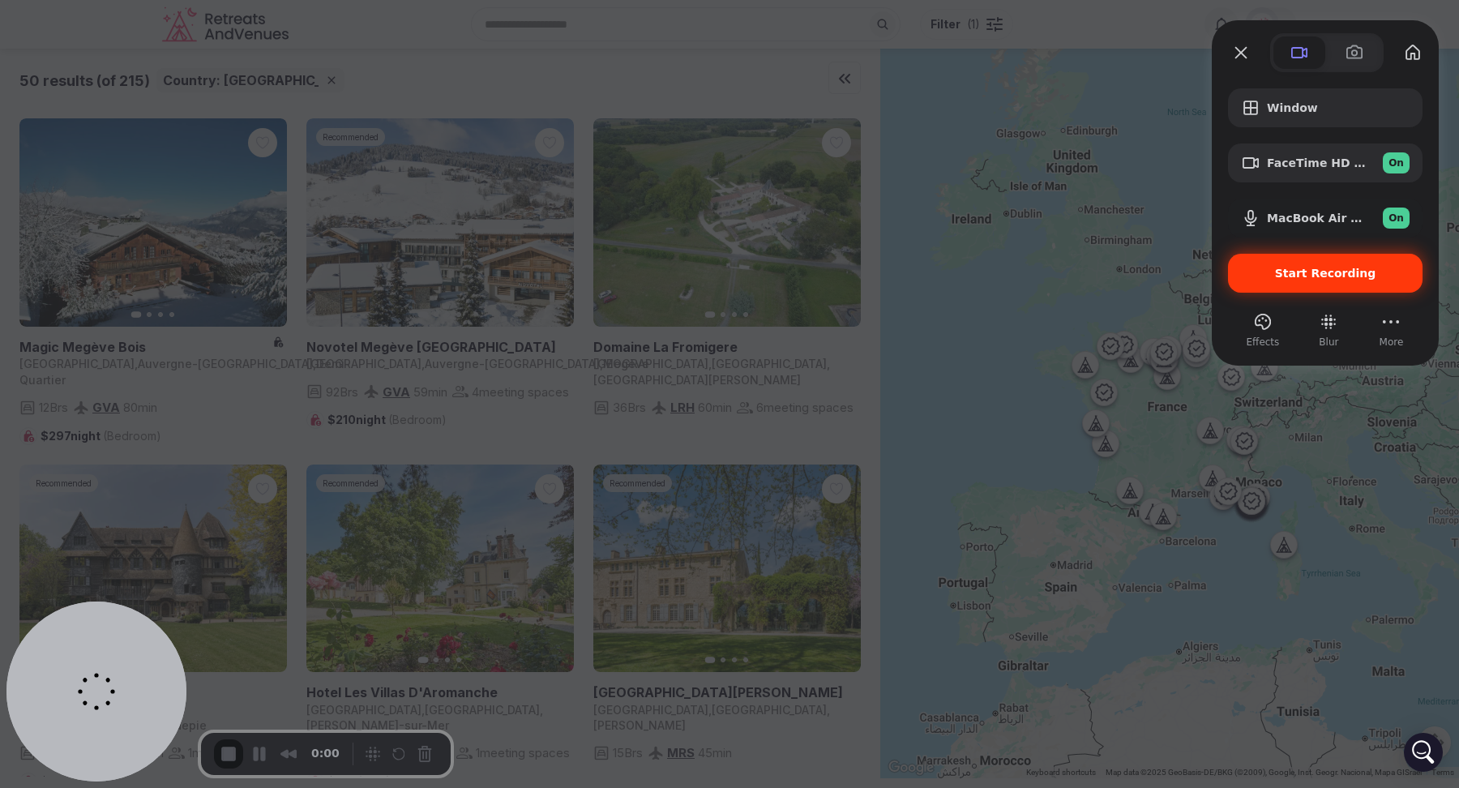
click at [1306, 268] on span "Start Recording" at bounding box center [1325, 273] width 101 height 13
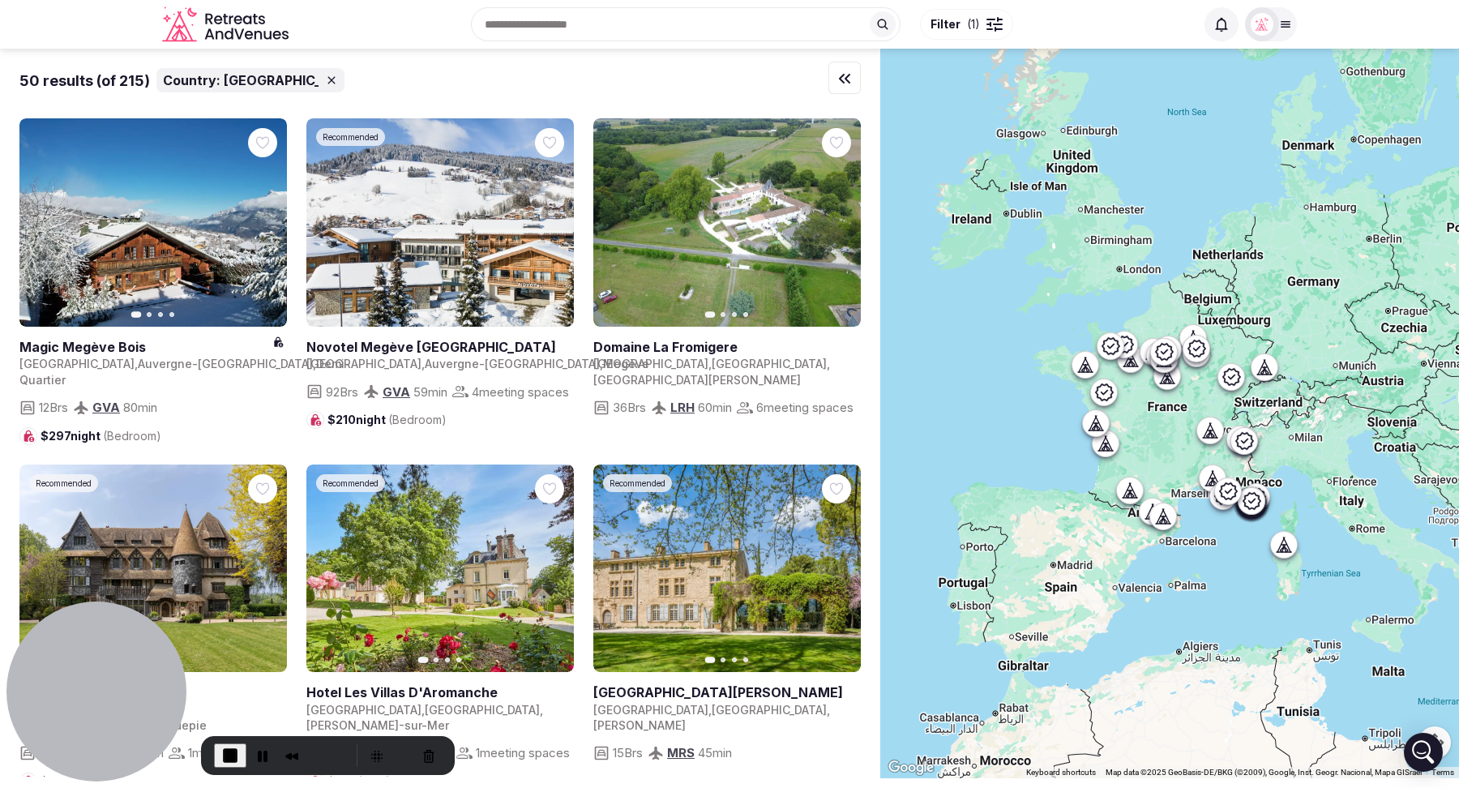
click at [953, 25] on span "Filter" at bounding box center [946, 24] width 30 height 16
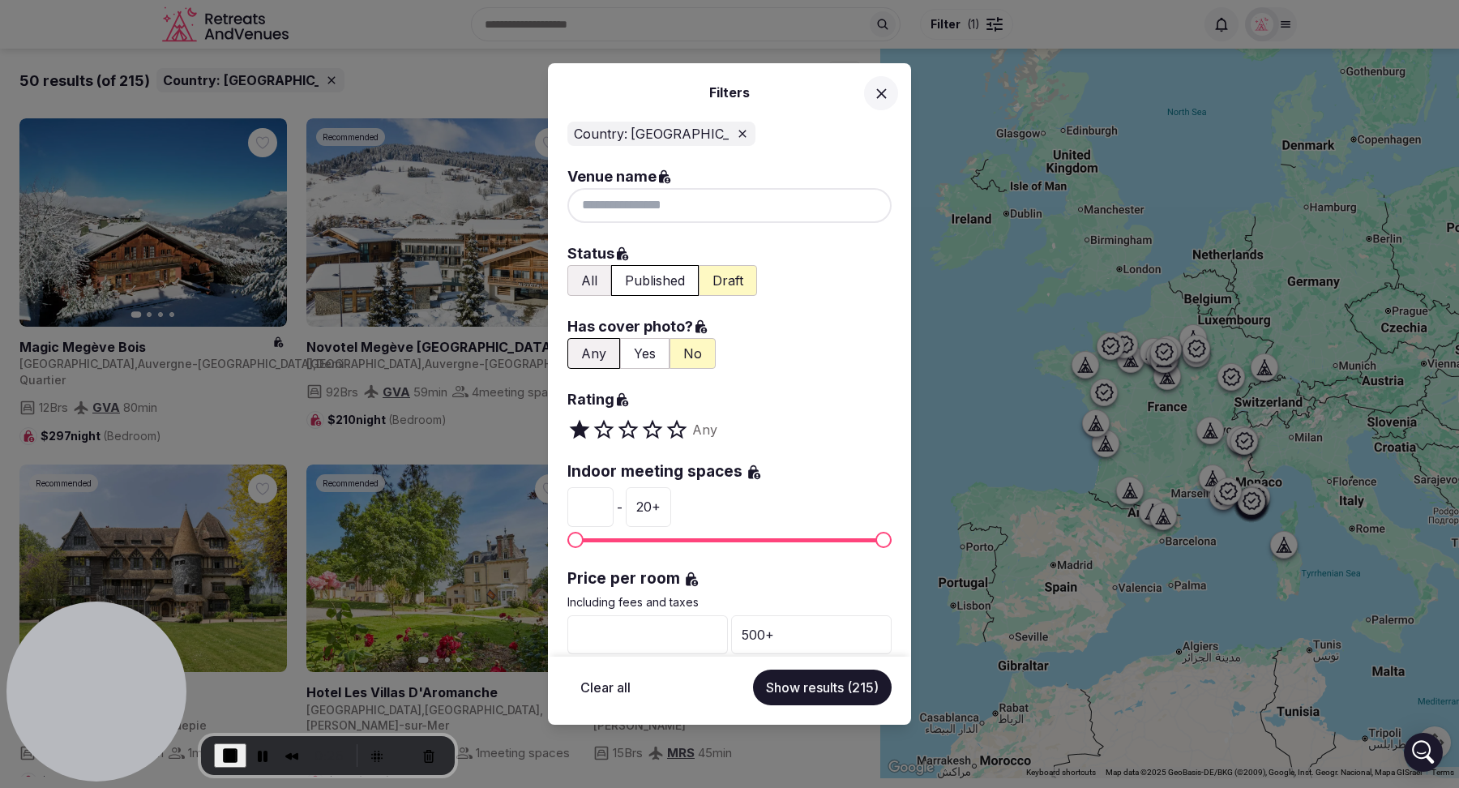
click at [586, 285] on button "All" at bounding box center [589, 280] width 44 height 31
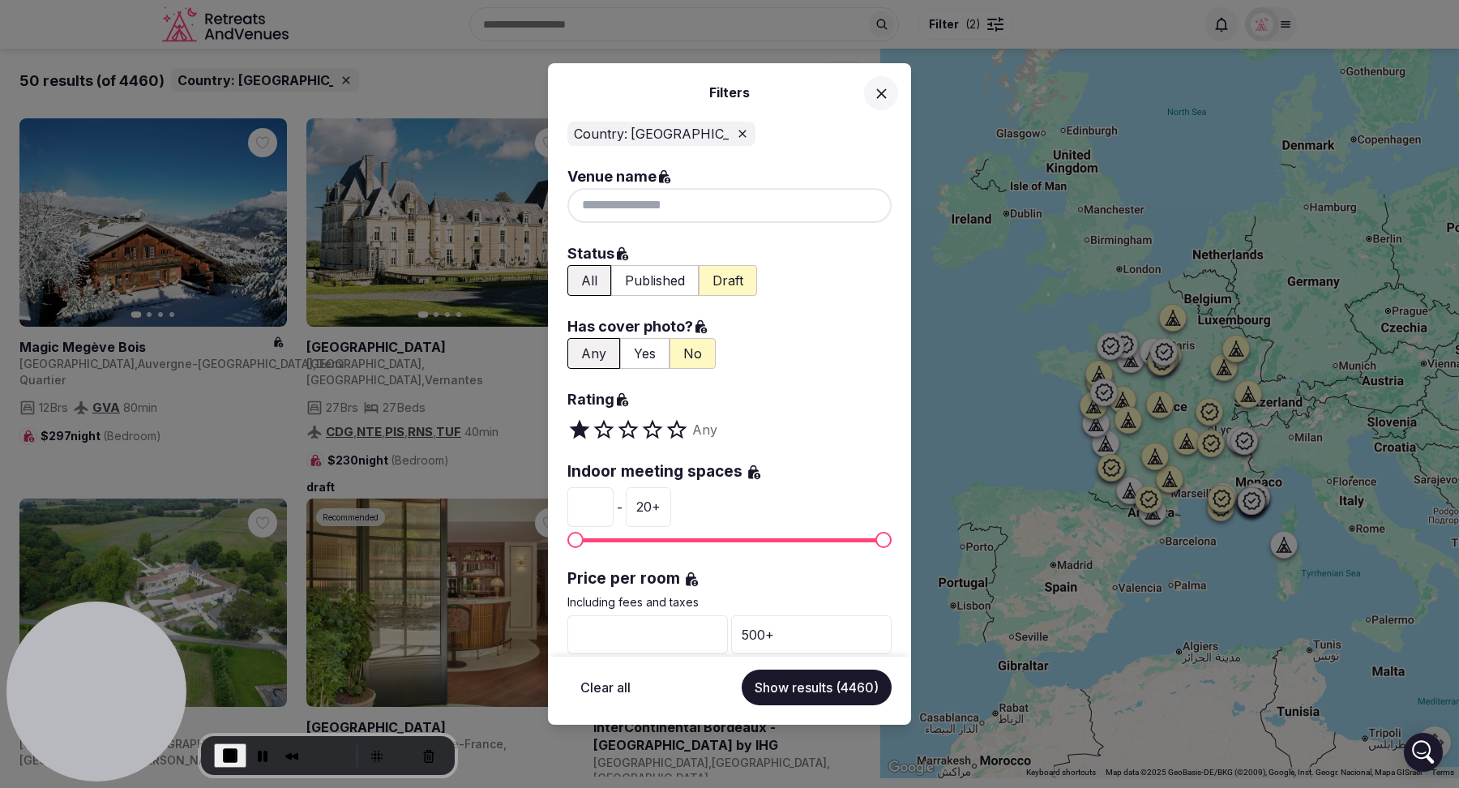
click at [634, 351] on button "Yes" at bounding box center [644, 353] width 49 height 31
click at [817, 689] on button "Show results (1631)" at bounding box center [819, 688] width 144 height 36
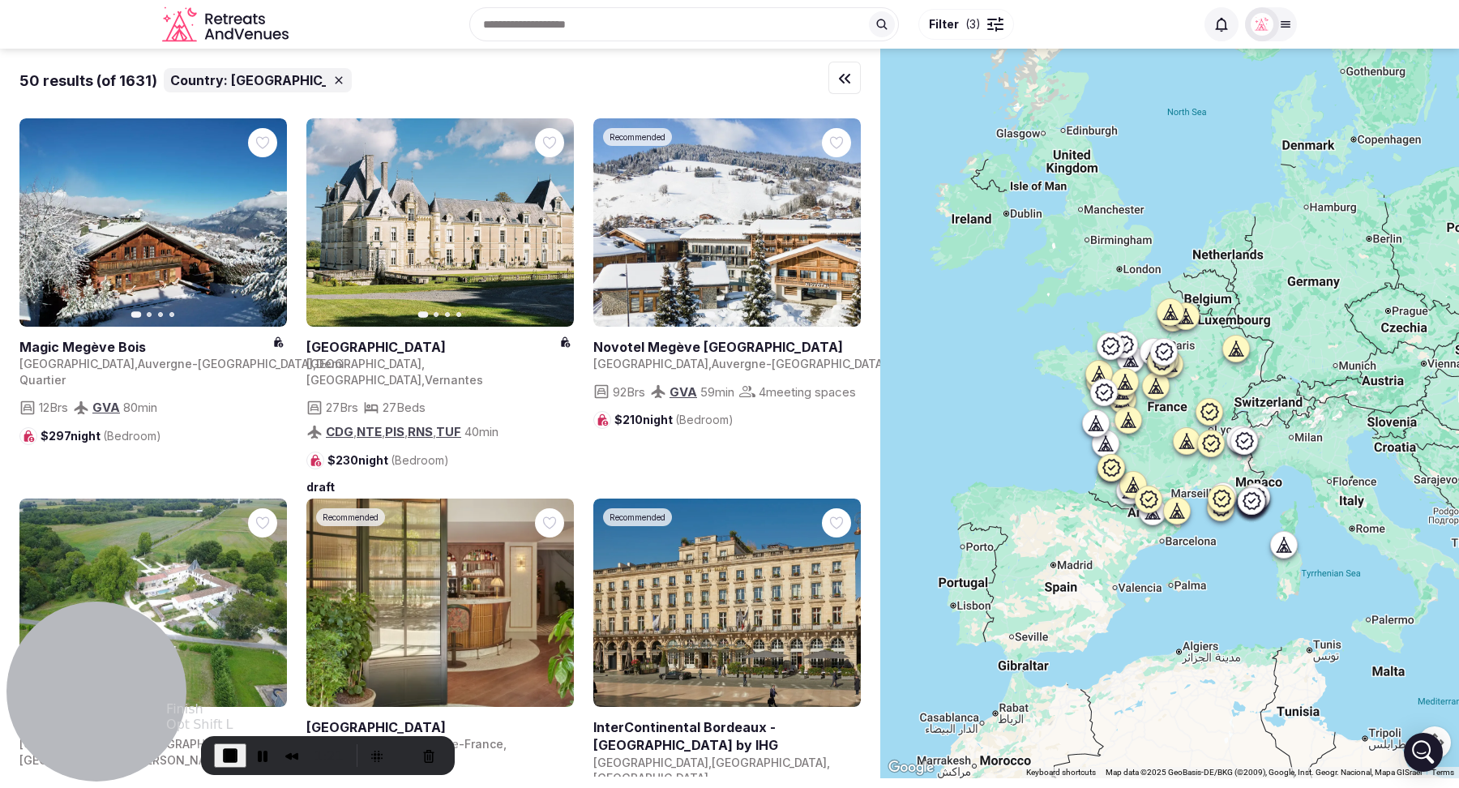
click at [225, 762] on span "End Recording" at bounding box center [230, 755] width 19 height 19
